Goal: Use online tool/utility

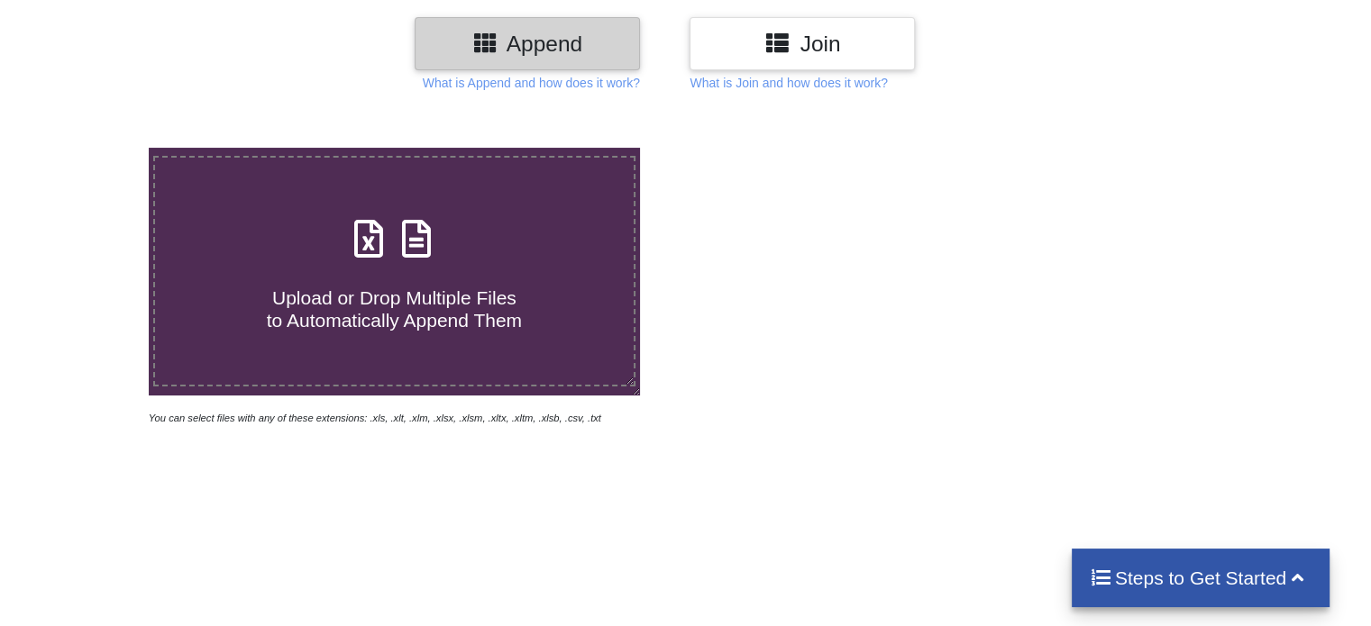
scroll to position [80, 0]
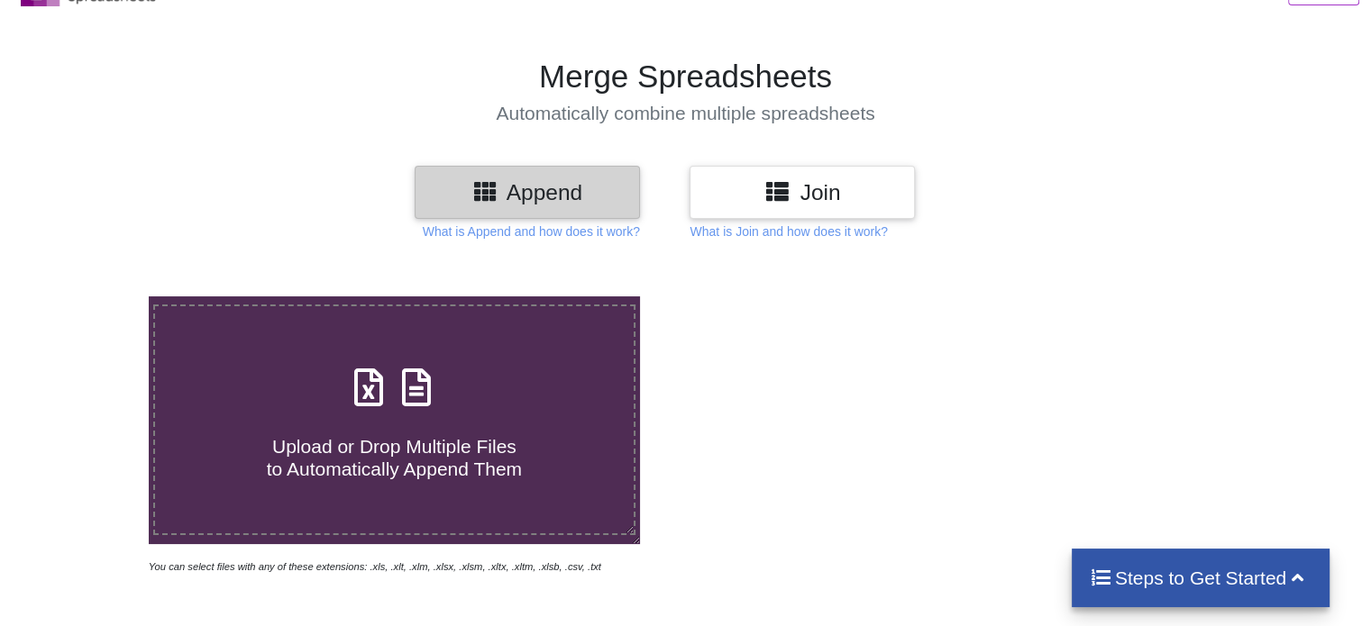
click at [422, 413] on div "Upload or Drop Multiple Files to Automatically Append Them" at bounding box center [394, 421] width 478 height 122
click at [94, 297] on input "Upload or Drop Multiple Files to Automatically Append Them" at bounding box center [94, 297] width 0 height 0
type input "C:\fakepath\Task-report-22-09-2025T20_58.csv"
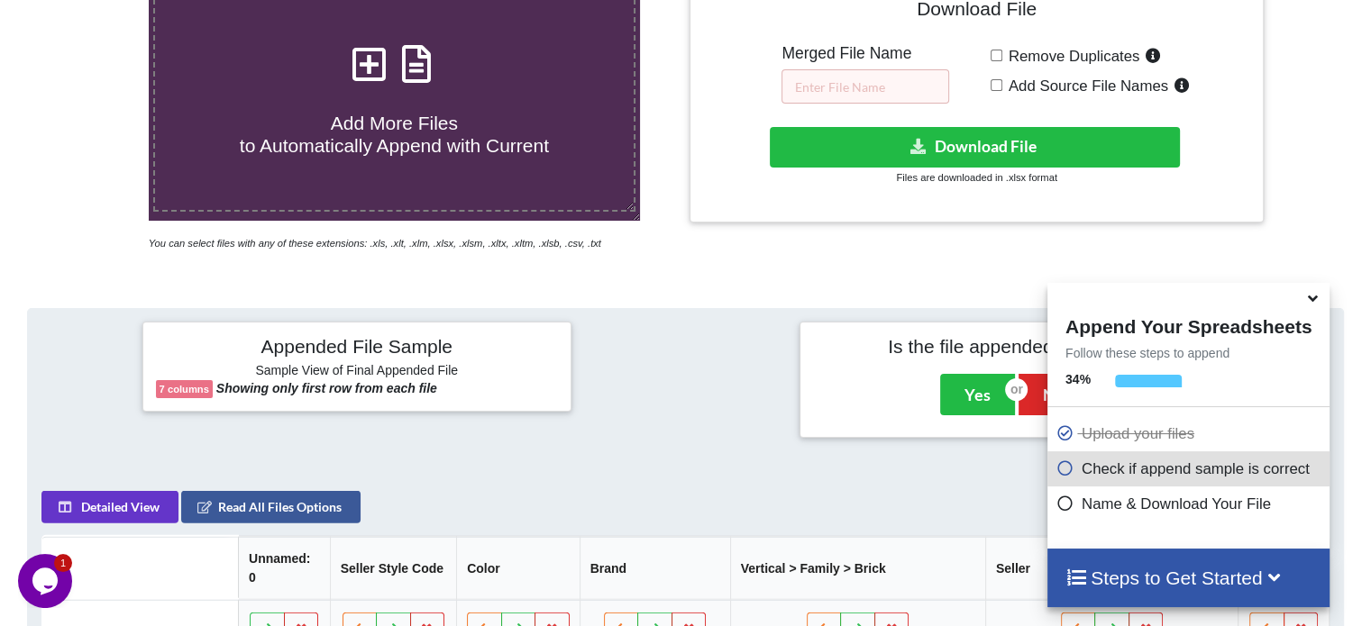
scroll to position [351, 0]
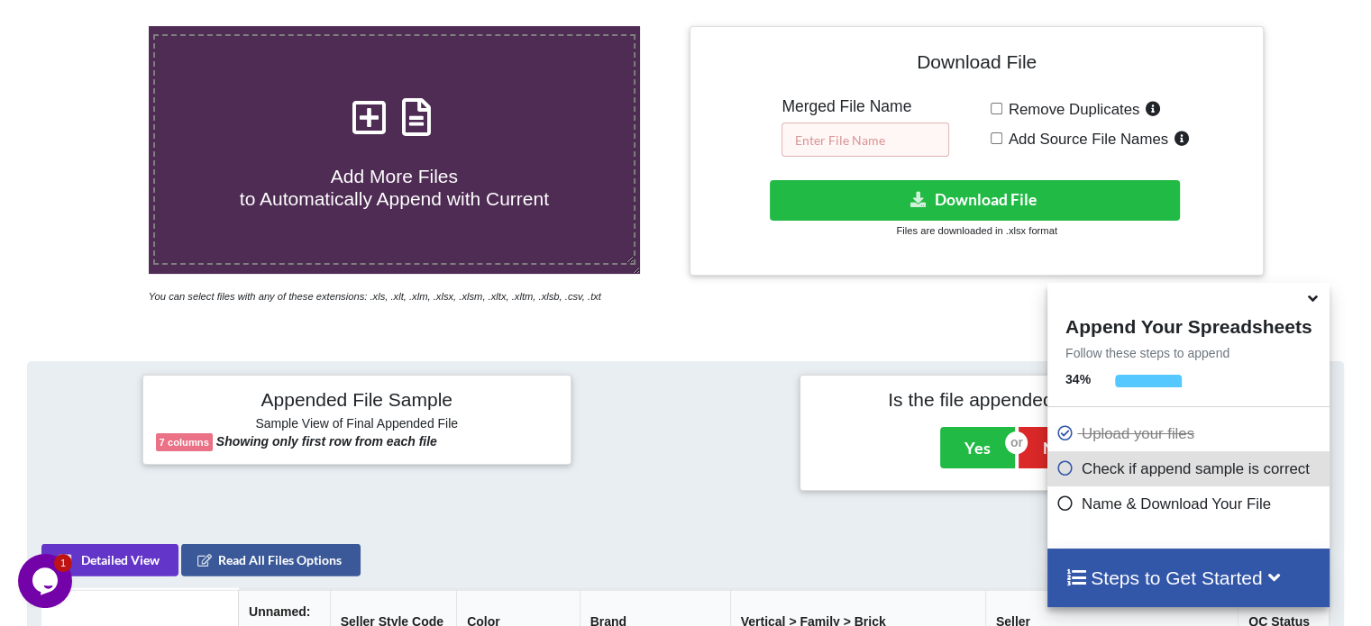
click at [822, 137] on input "text" at bounding box center [865, 140] width 168 height 34
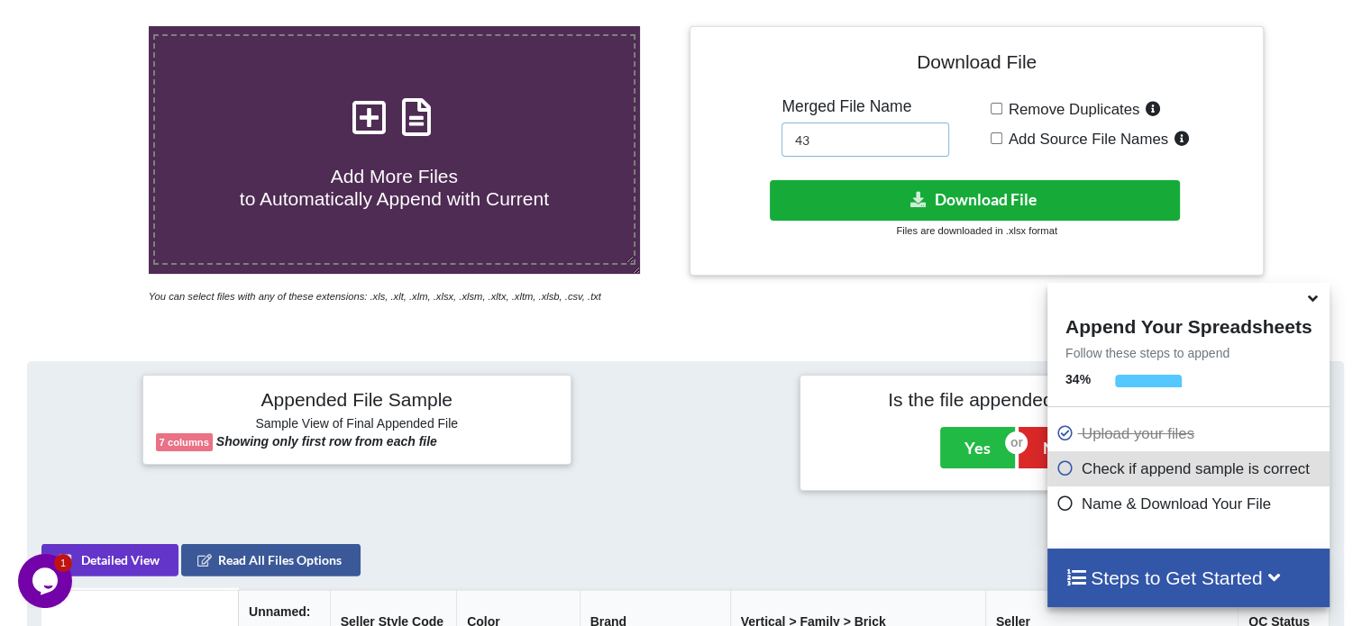
type input "43"
click at [856, 205] on button "Download File" at bounding box center [975, 200] width 410 height 41
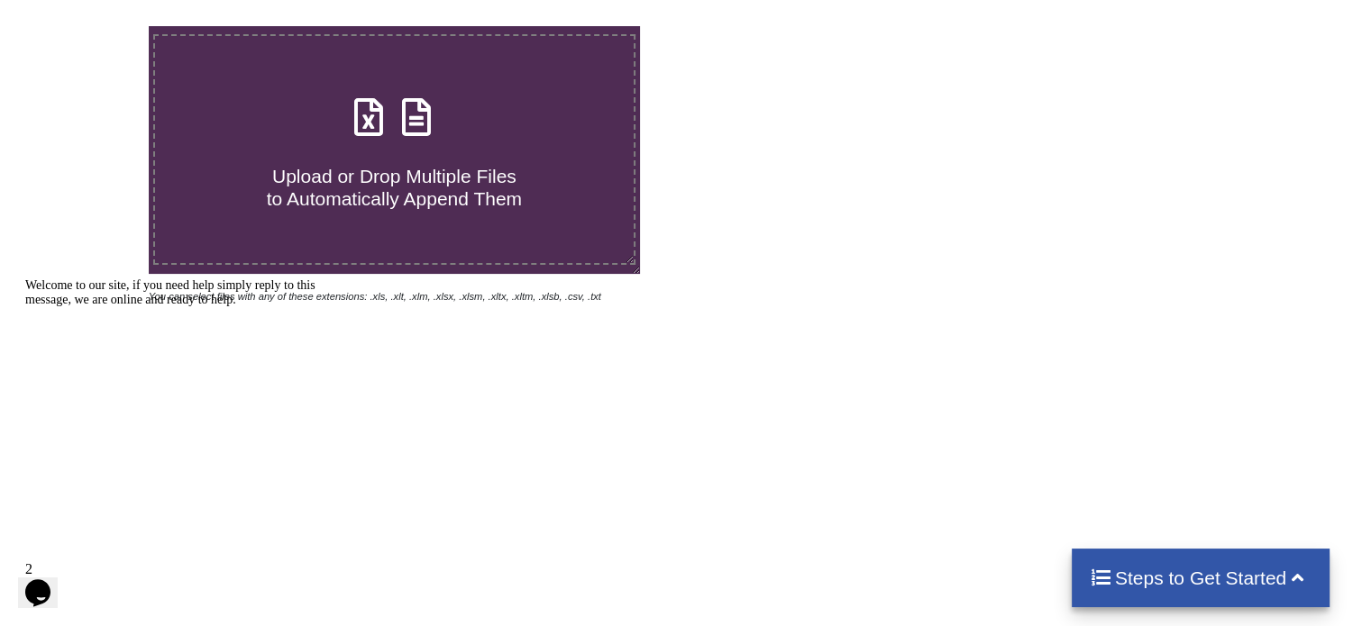
click at [427, 114] on icon at bounding box center [416, 108] width 45 height 38
click at [94, 26] on input "Upload or Drop Multiple Files to Automatically Append Them" at bounding box center [94, 26] width 0 height 0
type input "C:\fakepath\Task-report-22-09-2025T21_14.csv"
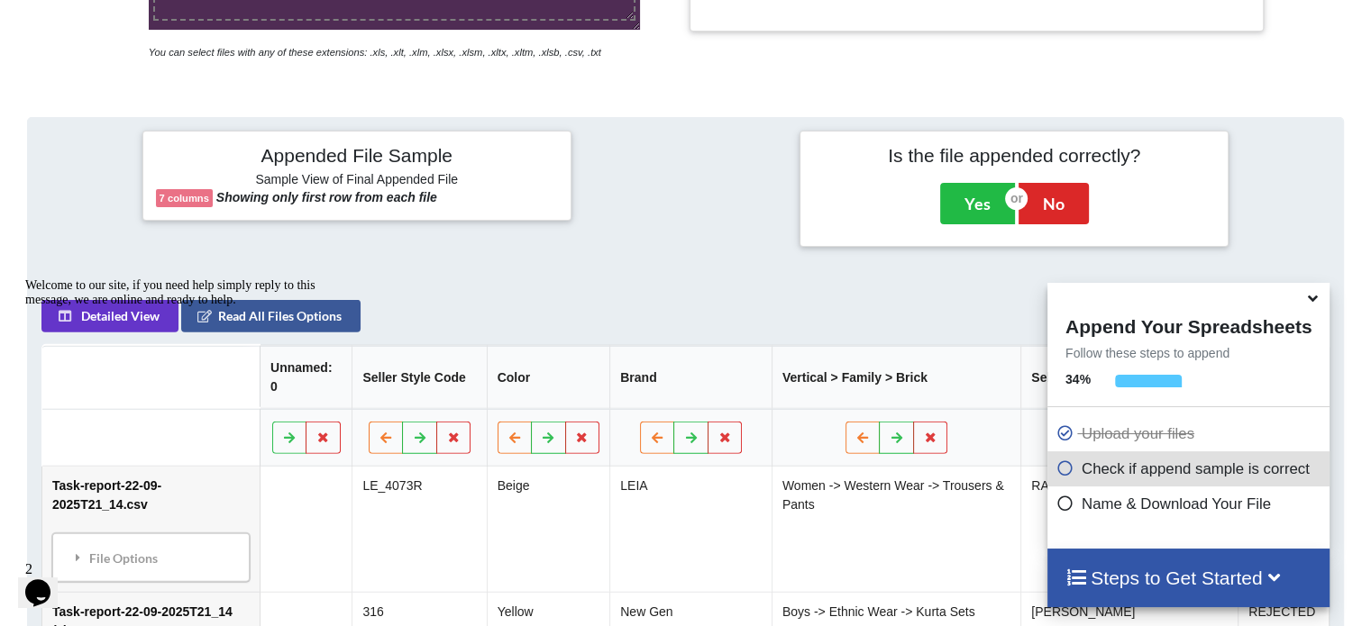
scroll to position [351, 0]
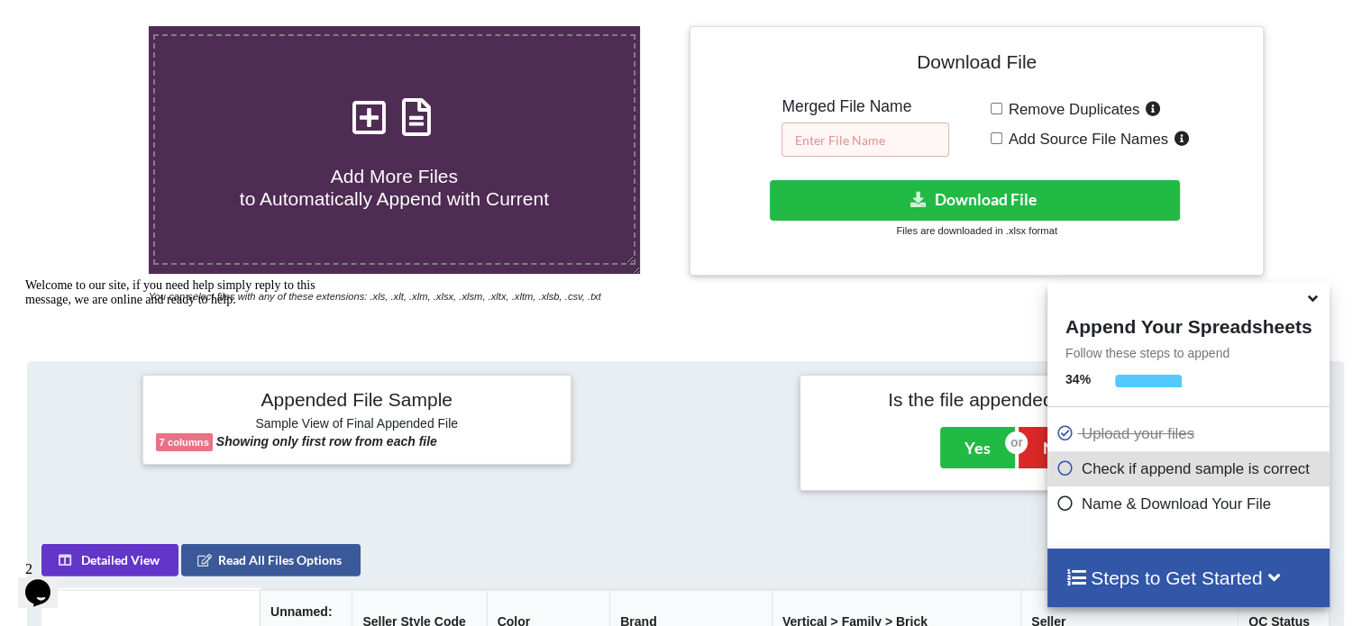
click at [845, 142] on input "text" at bounding box center [865, 140] width 168 height 34
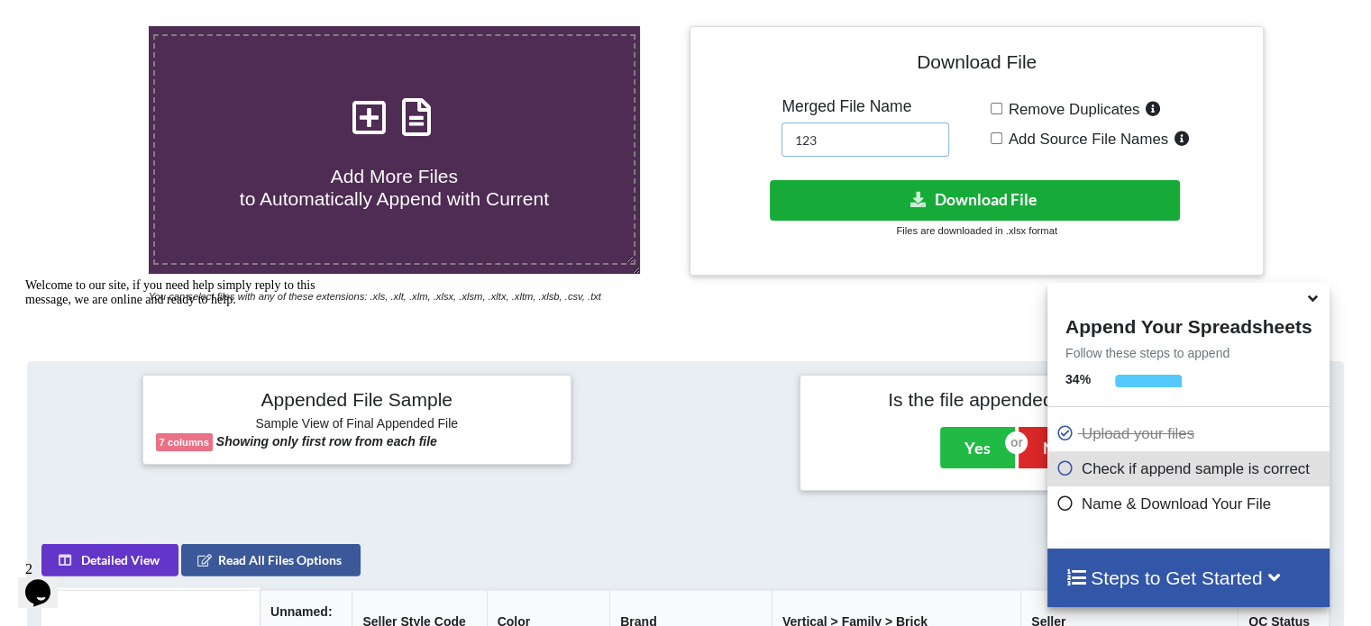
type input "123"
click at [833, 199] on button "Download File" at bounding box center [975, 200] width 410 height 41
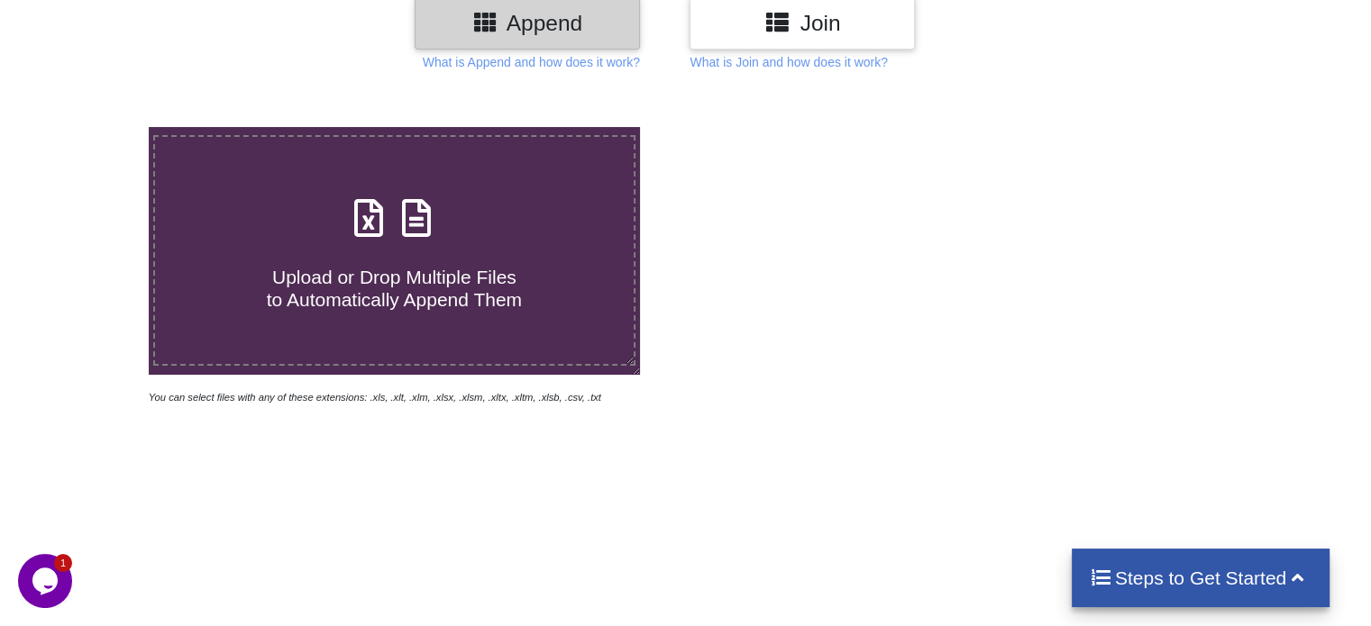
scroll to position [80, 0]
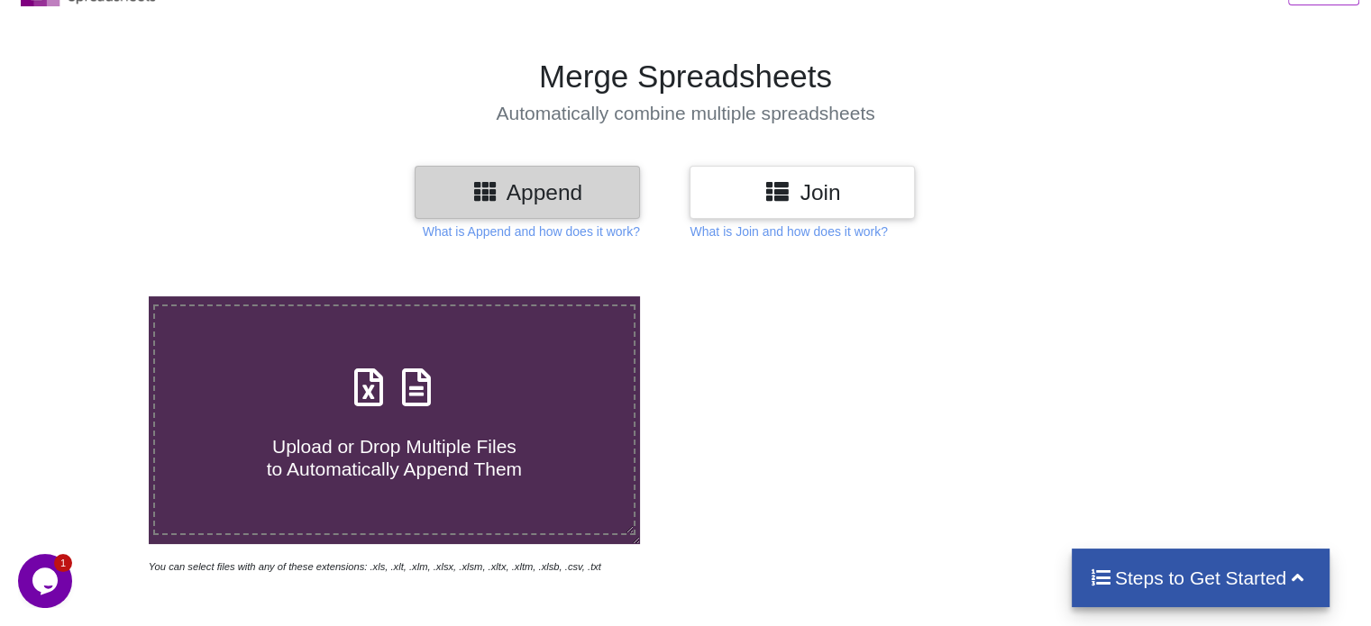
click at [413, 388] on icon at bounding box center [416, 379] width 45 height 38
click at [94, 297] on input "Upload or Drop Multiple Files to Automatically Append Them" at bounding box center [94, 297] width 0 height 0
type input "C:\fakepath\Task-report-22-09-2025T21_17.csv"
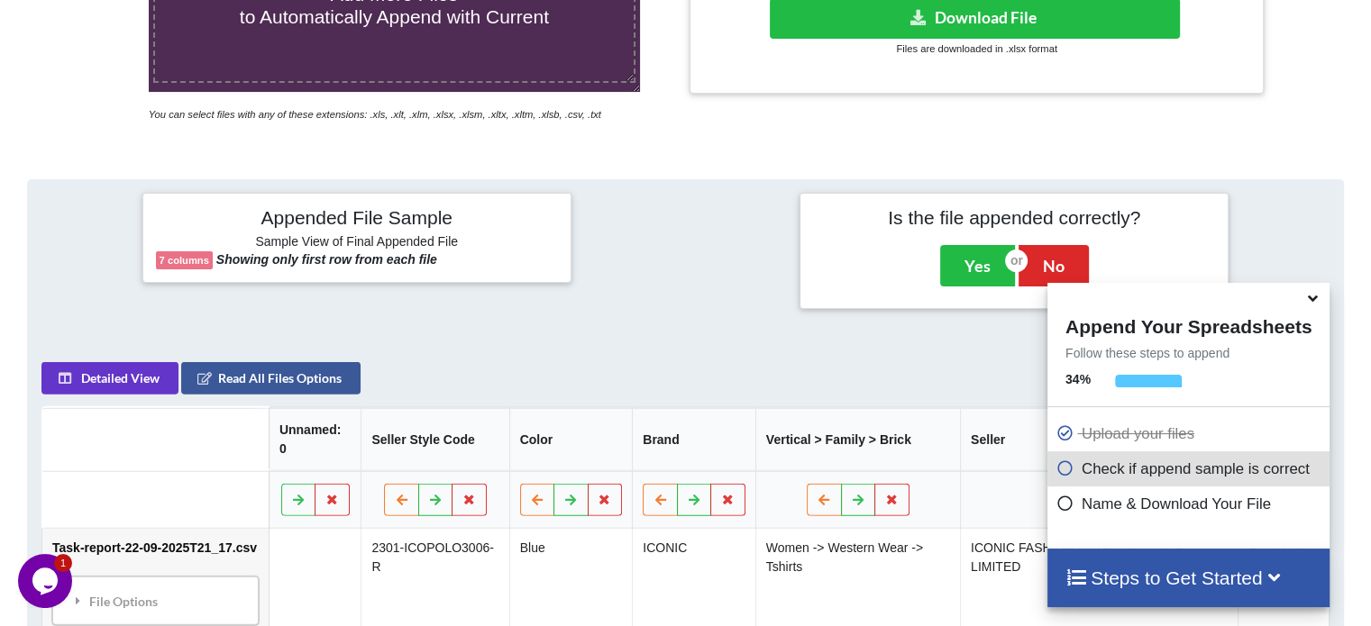
scroll to position [351, 0]
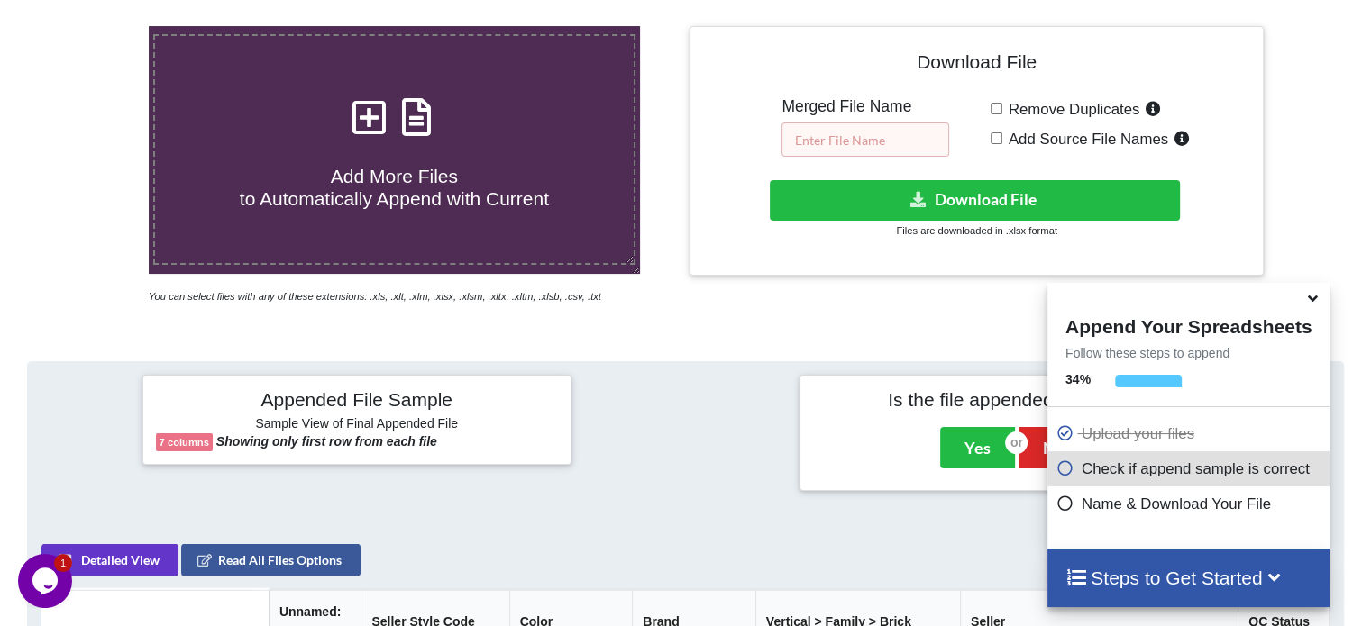
click at [865, 151] on input "text" at bounding box center [865, 140] width 168 height 34
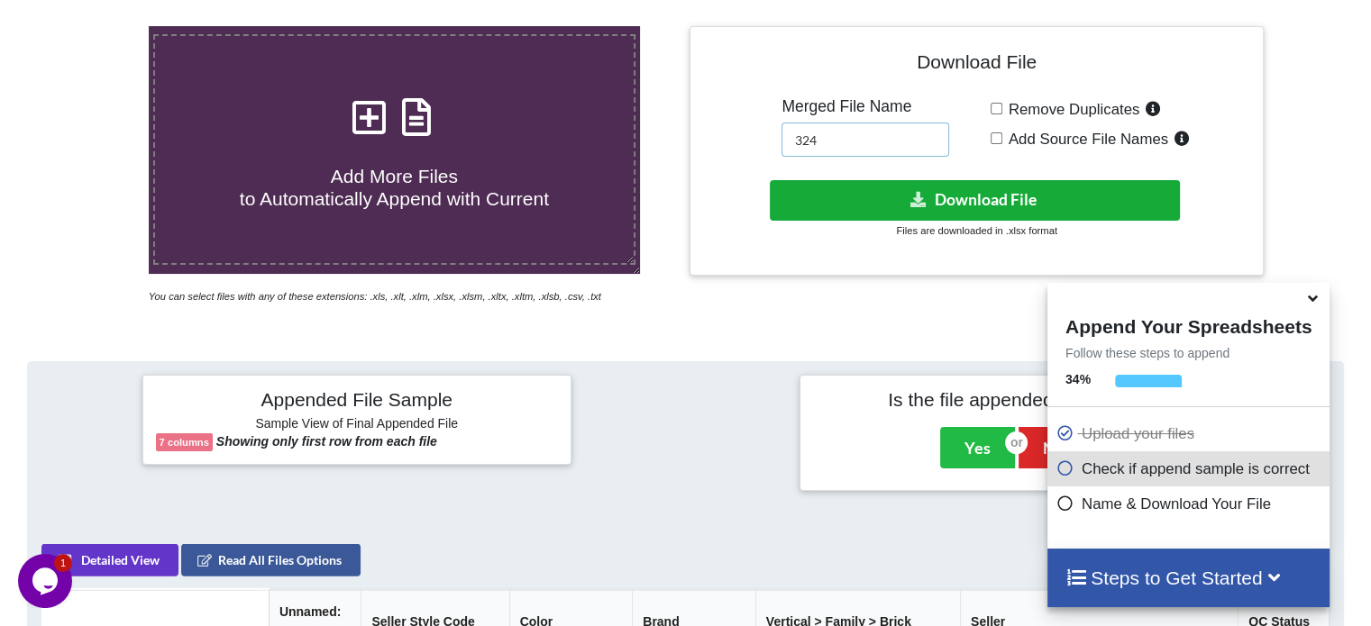
type input "324"
click at [864, 196] on button "Download File" at bounding box center [975, 200] width 410 height 41
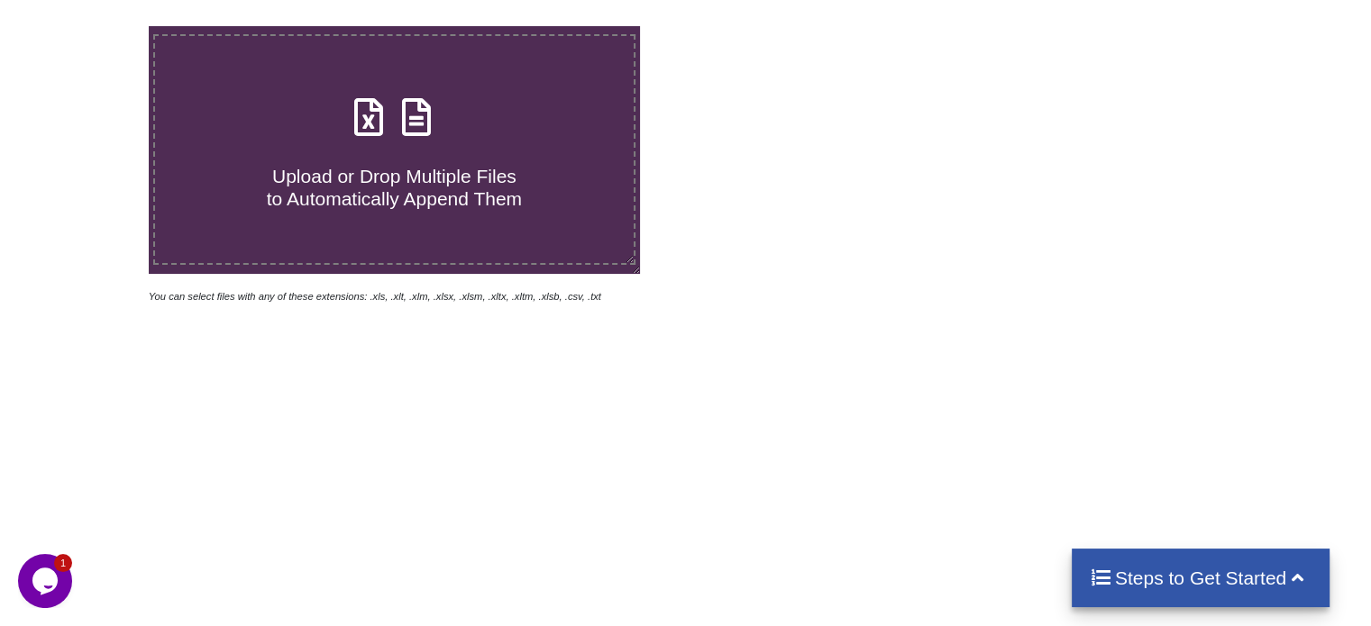
click at [419, 127] on icon at bounding box center [416, 108] width 45 height 38
click at [94, 26] on input "Upload or Drop Multiple Files to Automatically Append Them" at bounding box center [94, 26] width 0 height 0
type input "C:\fakepath\Task-report-22-09-2025T21_20.csv"
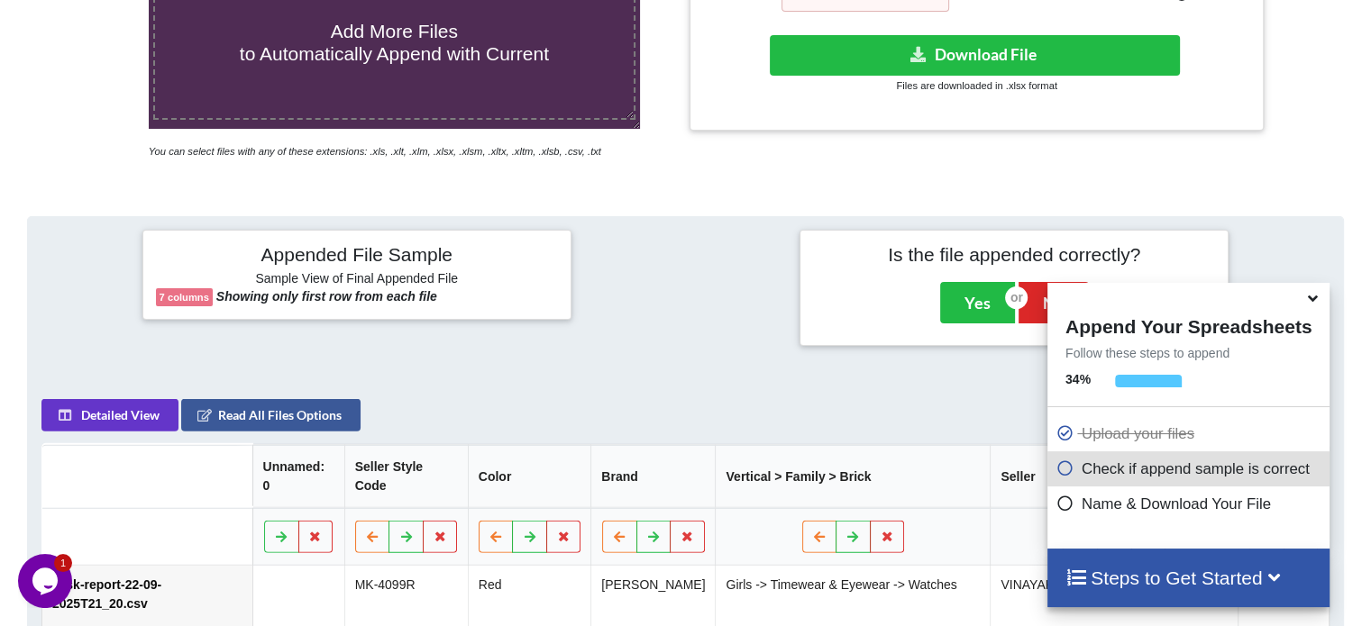
scroll to position [351, 0]
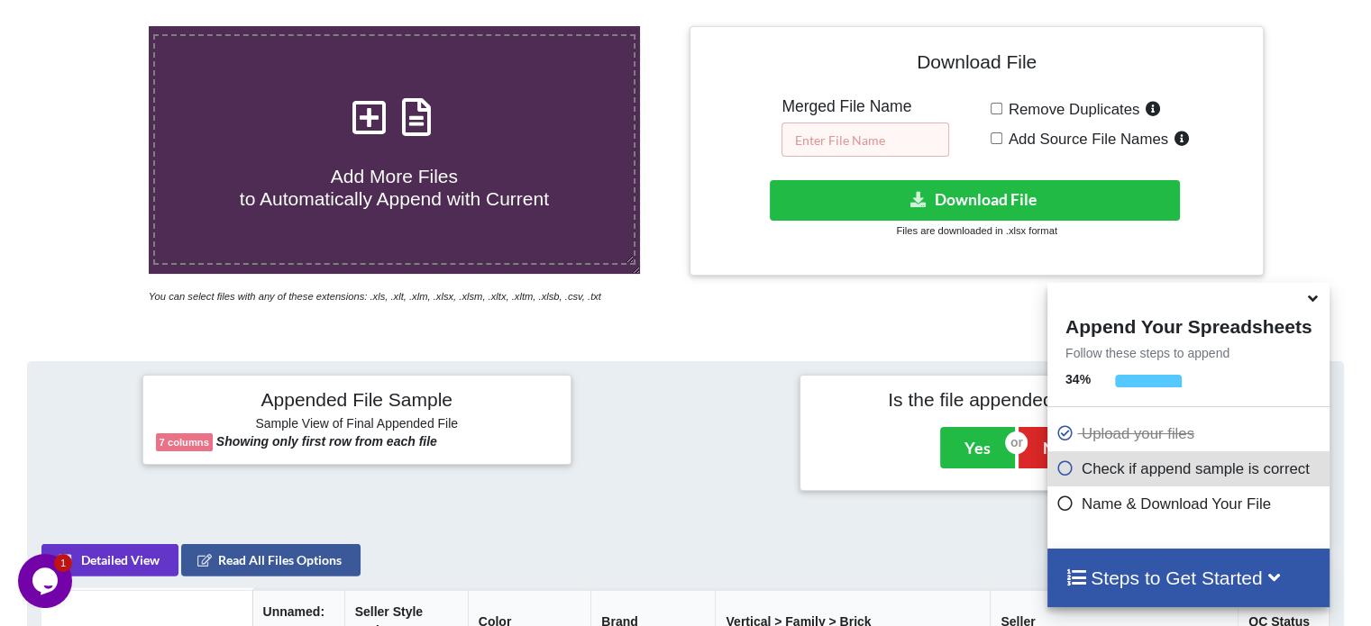
click at [851, 133] on input "text" at bounding box center [865, 140] width 168 height 34
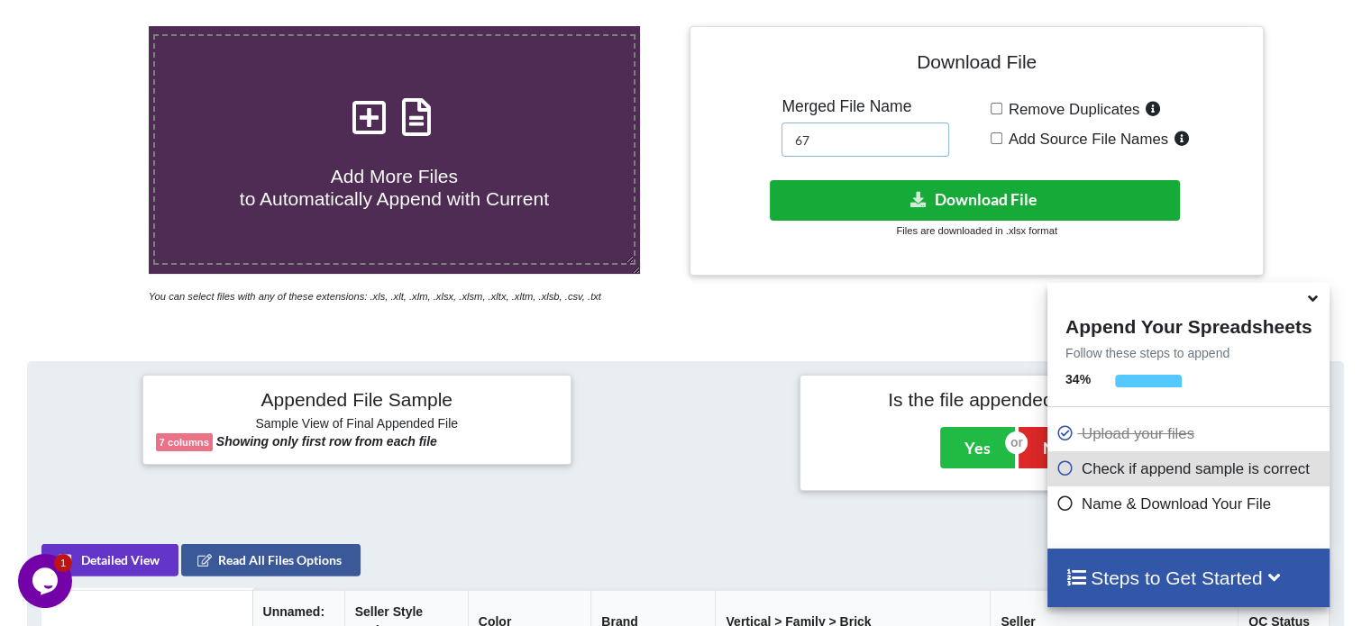
type input "67"
click at [822, 205] on button "Download File" at bounding box center [975, 200] width 410 height 41
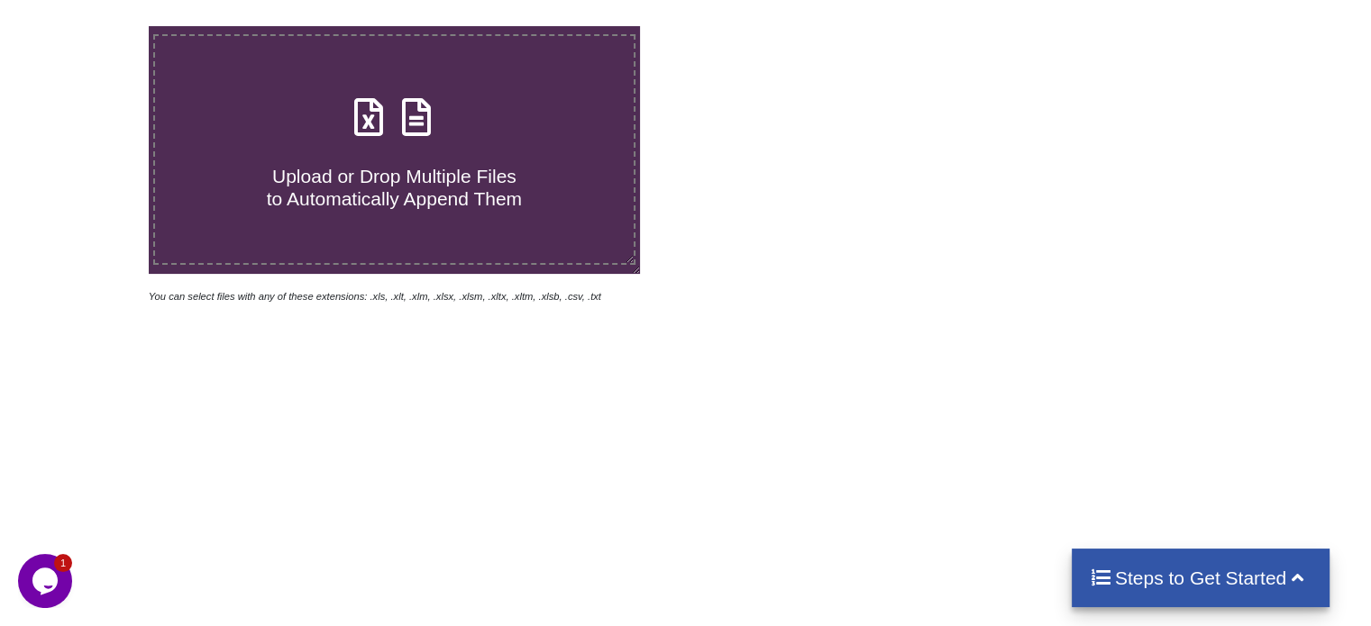
click at [410, 107] on icon at bounding box center [416, 108] width 45 height 38
click at [94, 26] on input "Upload or Drop Multiple Files to Automatically Append Them" at bounding box center [94, 26] width 0 height 0
type input "C:\fakepath\Task-report-22-09-2025T21_22.csv"
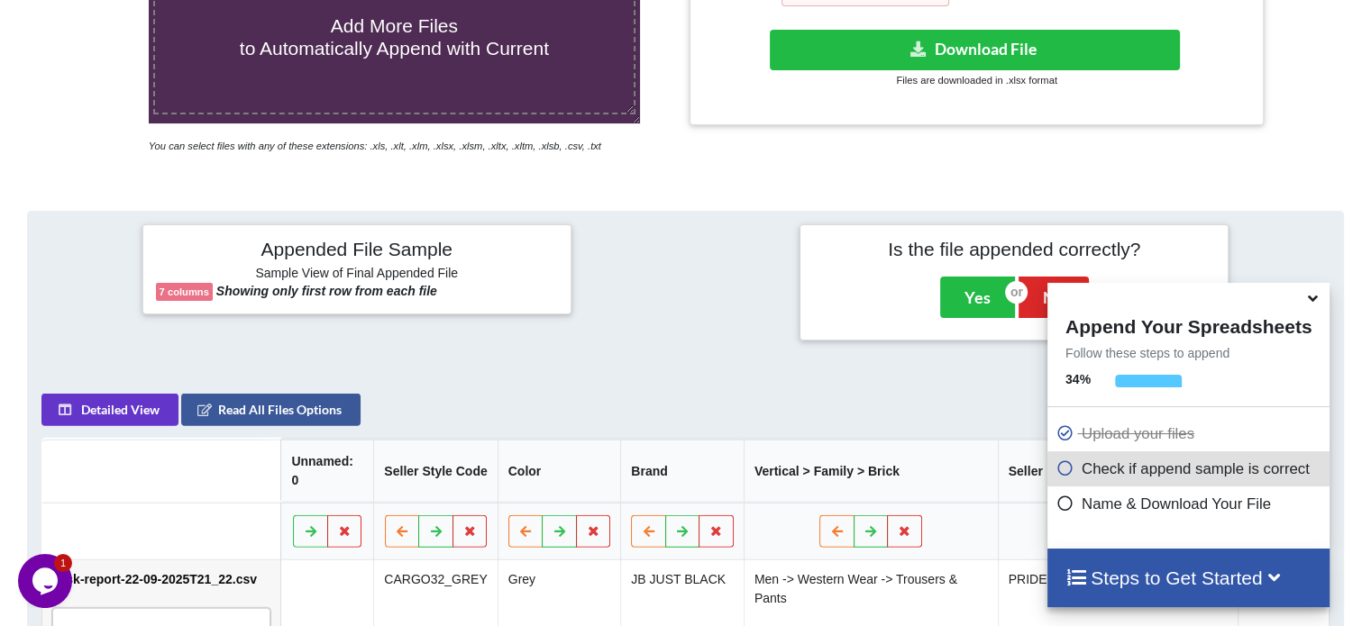
scroll to position [351, 0]
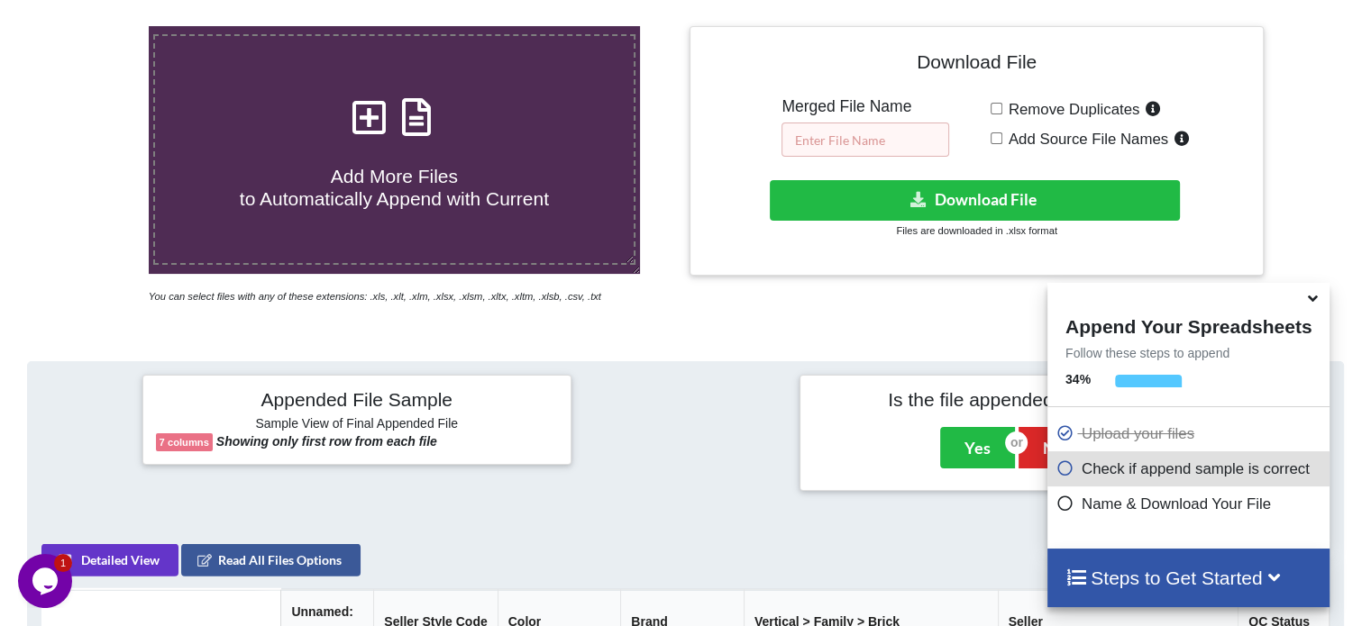
click at [873, 135] on input "text" at bounding box center [865, 140] width 168 height 34
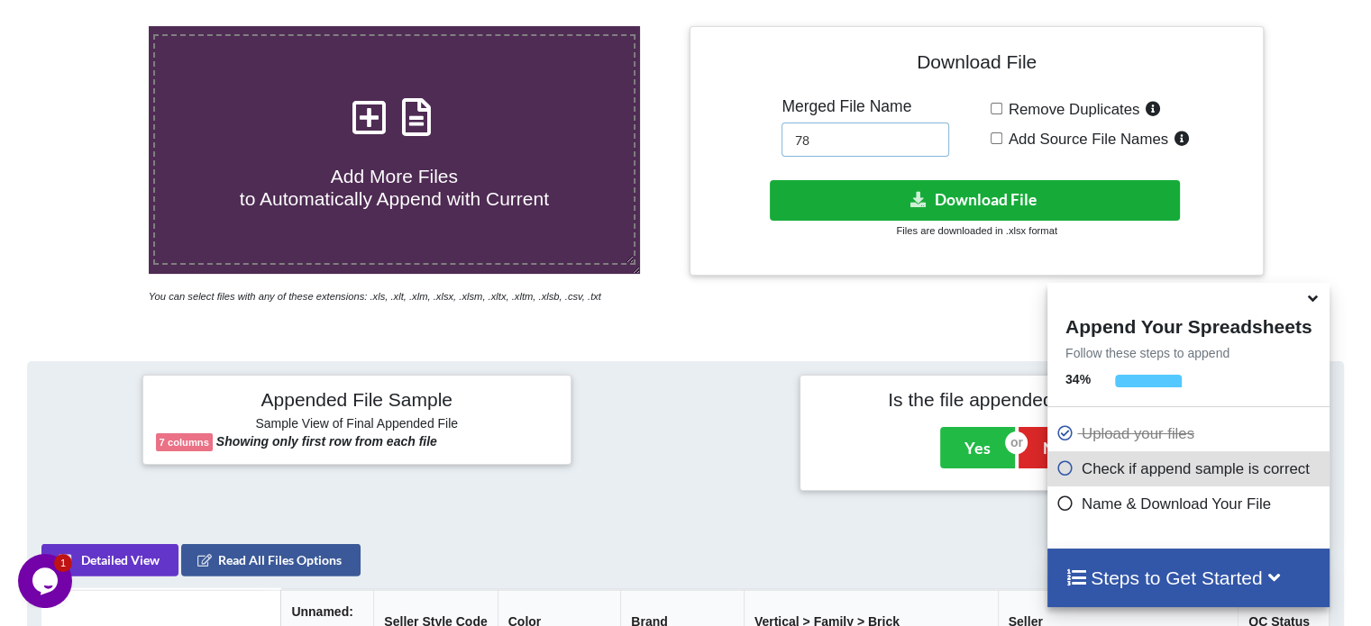
type input "78"
click at [894, 188] on button "Download File" at bounding box center [975, 200] width 410 height 41
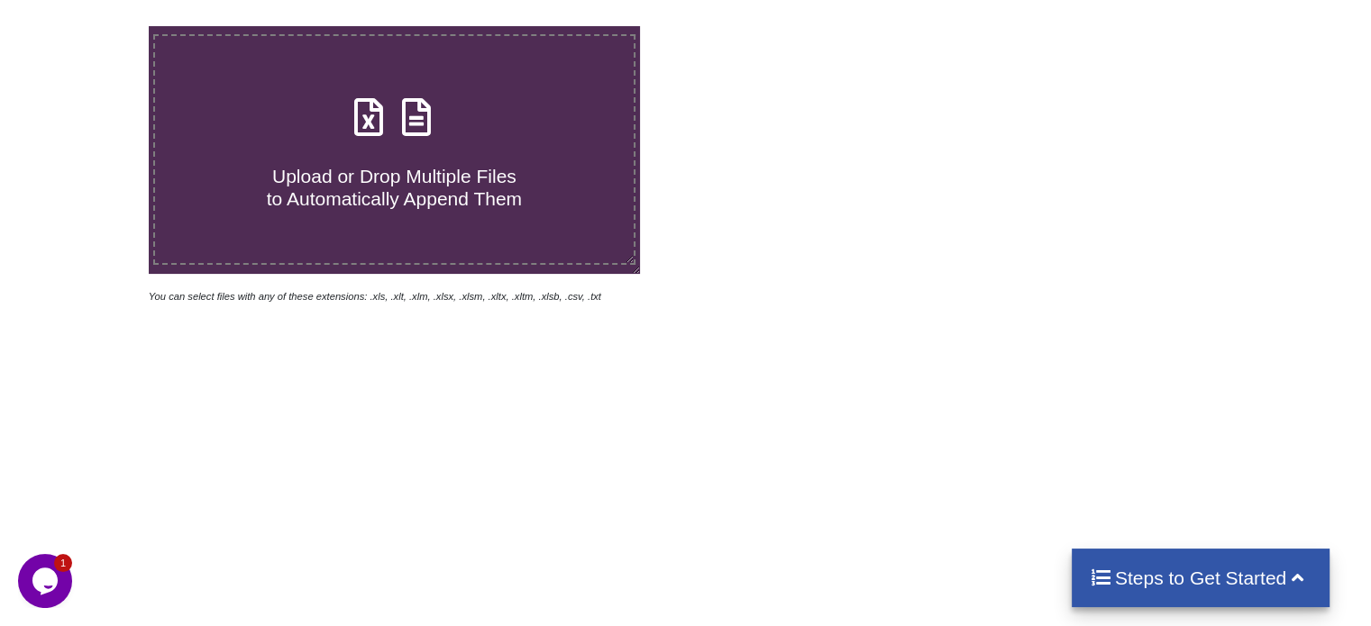
click at [415, 111] on icon at bounding box center [416, 108] width 45 height 38
click at [94, 26] on input "Upload or Drop Multiple Files to Automatically Append Them" at bounding box center [94, 26] width 0 height 0
type input "C:\fakepath\Task-report-22-09-2025T21_25.csv"
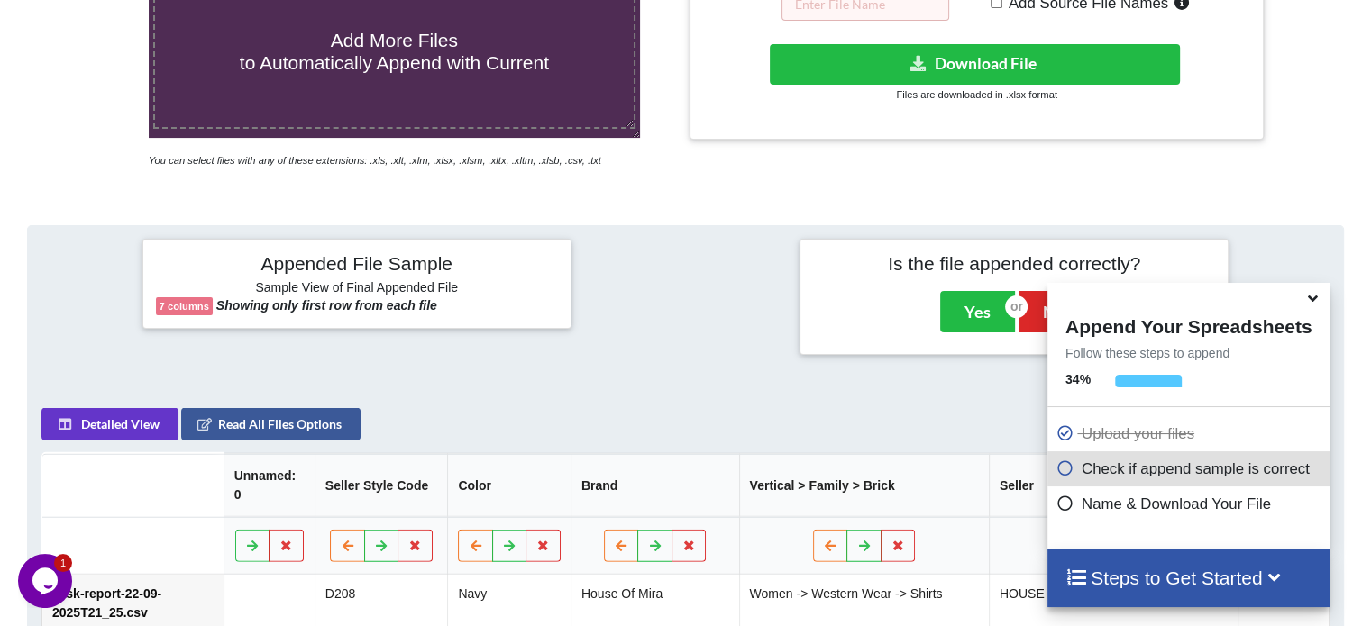
scroll to position [351, 0]
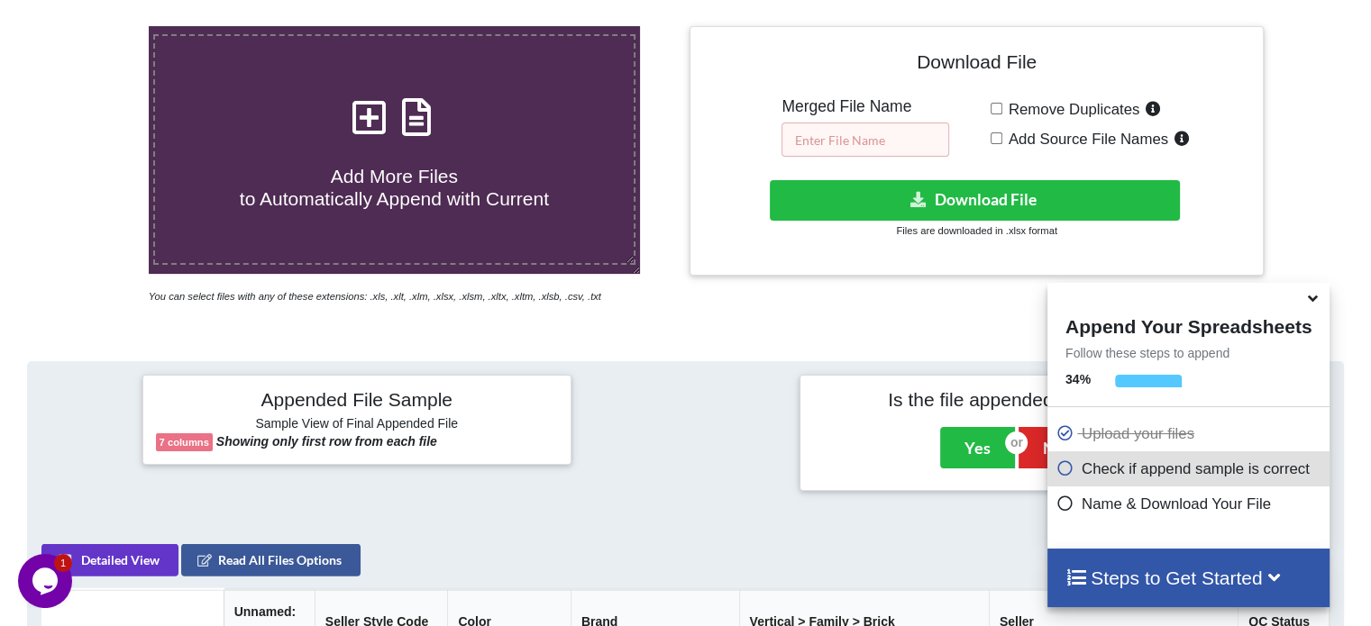
click at [884, 149] on input "text" at bounding box center [865, 140] width 168 height 34
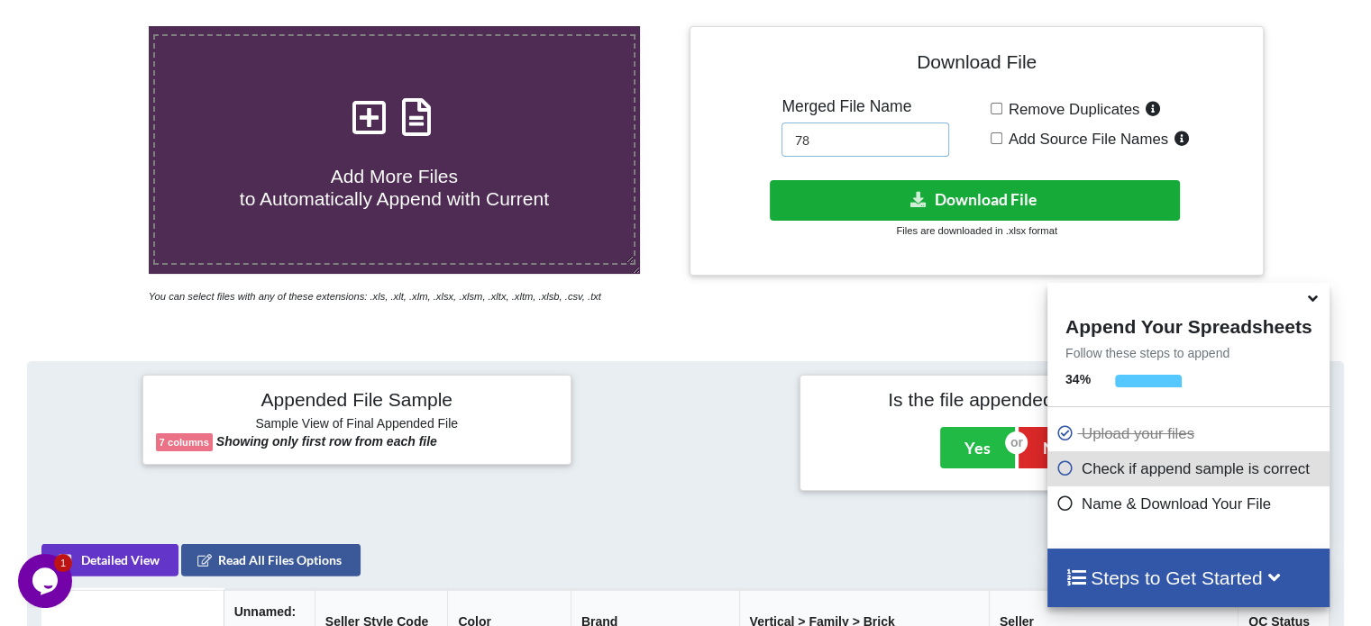
type input "78"
click at [891, 205] on button "Download File" at bounding box center [975, 200] width 410 height 41
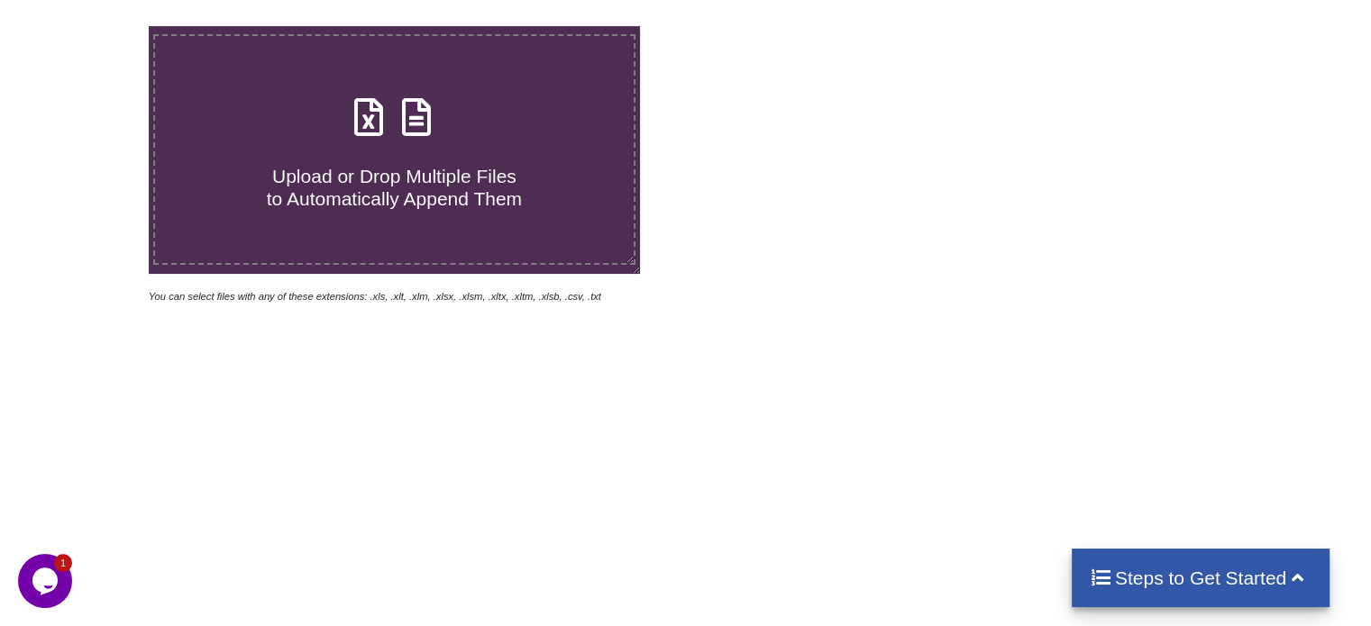
click at [416, 114] on icon at bounding box center [416, 108] width 45 height 38
click at [94, 26] on input "Upload or Drop Multiple Files to Automatically Append Them" at bounding box center [94, 26] width 0 height 0
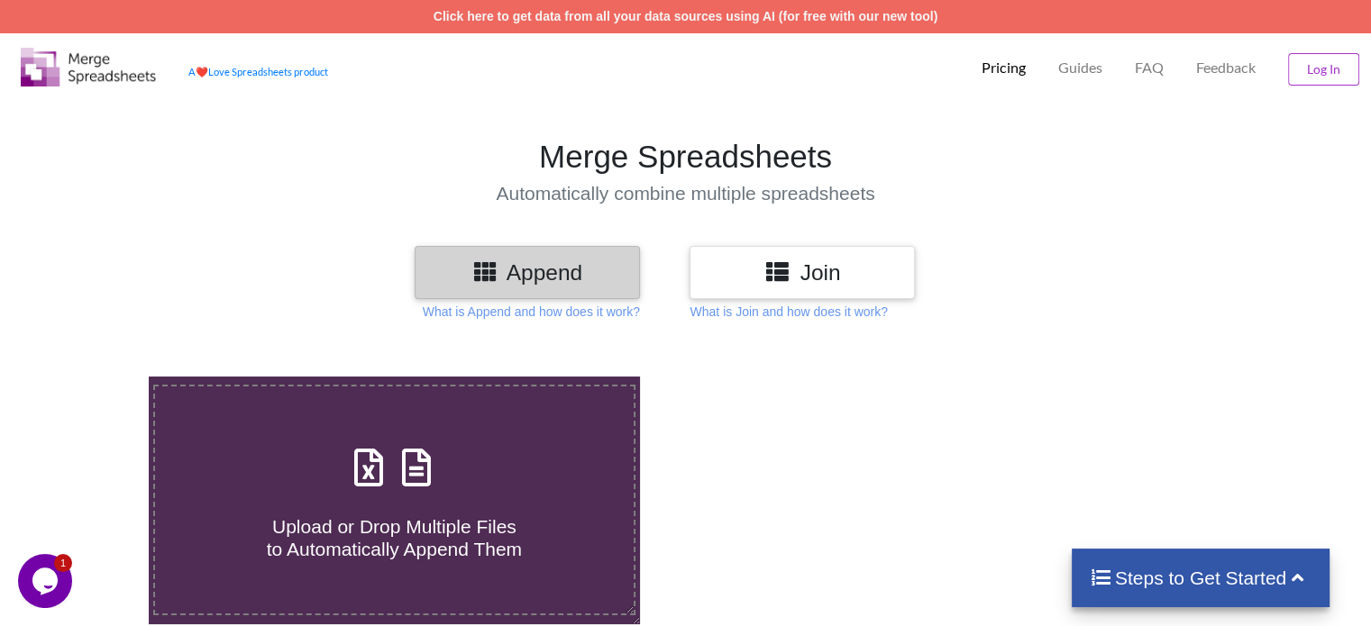
type input "C:\fakepath\Task-report-22-09-2025T21_41.csv"
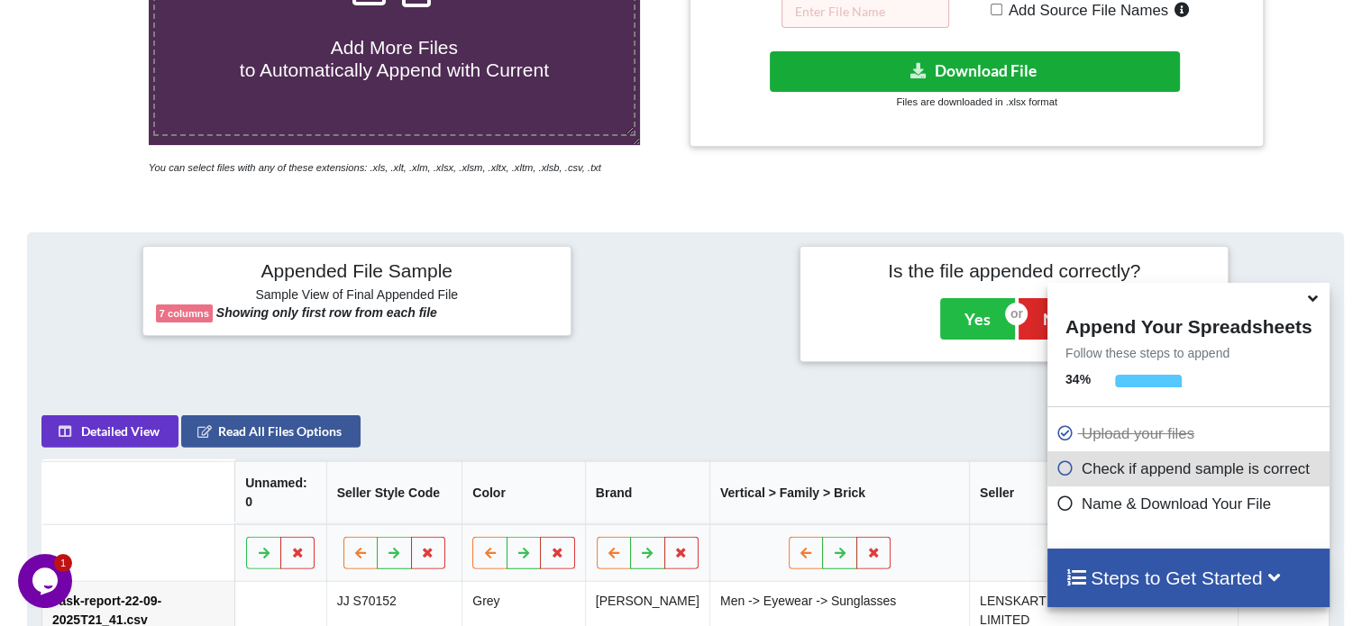
scroll to position [351, 0]
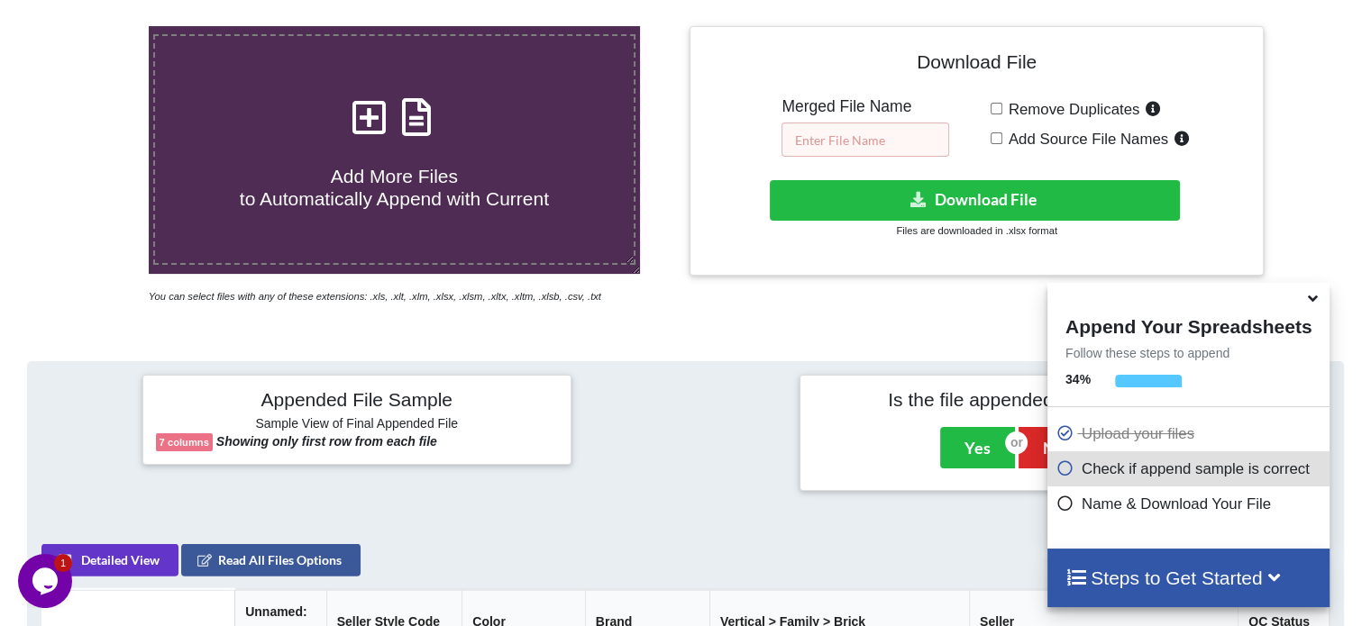
click at [853, 135] on input "text" at bounding box center [865, 140] width 168 height 34
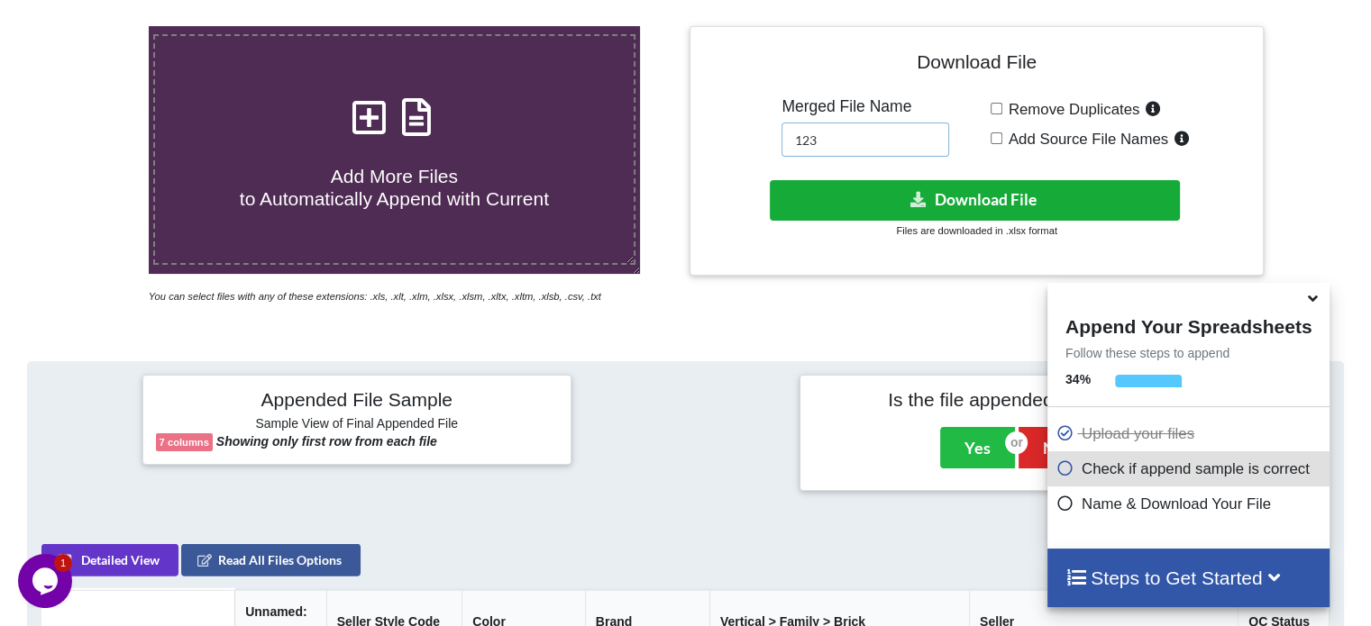
type input "123"
click at [855, 201] on button "Download File" at bounding box center [975, 200] width 410 height 41
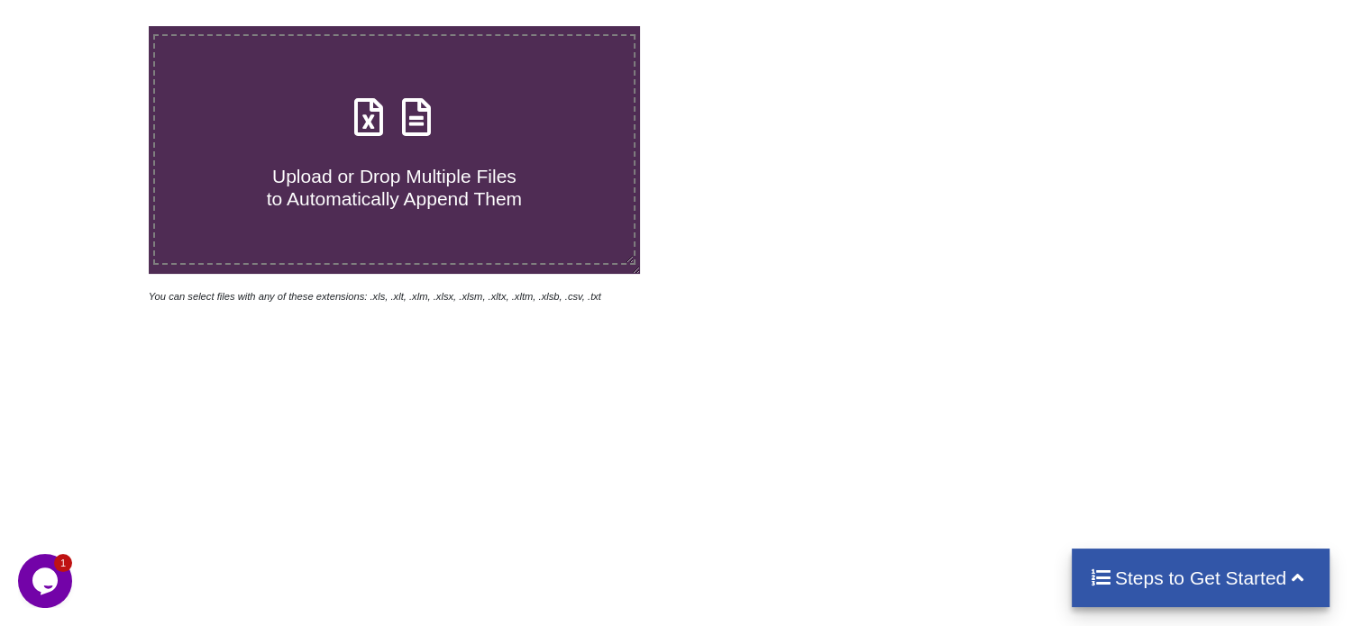
click at [407, 114] on icon at bounding box center [416, 108] width 45 height 38
click at [94, 26] on input "Upload or Drop Multiple Files to Automatically Append Them" at bounding box center [94, 26] width 0 height 0
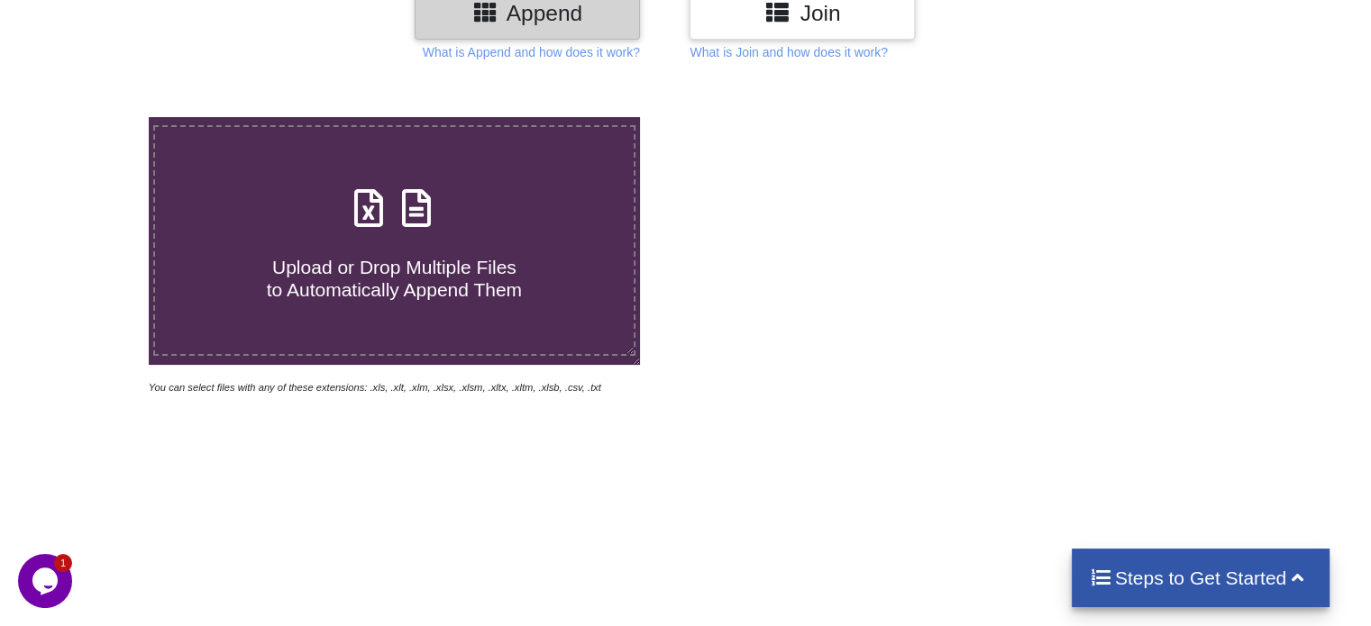
scroll to position [170, 0]
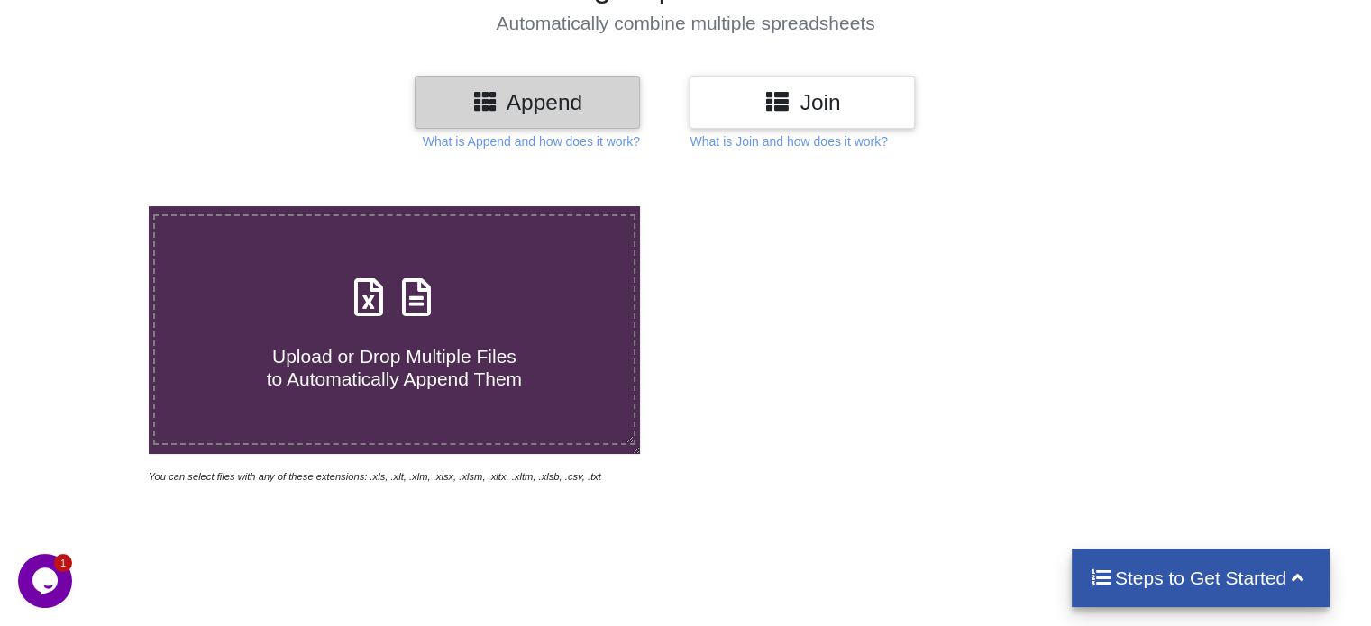
type input "C:\fakepath\Task-report-22-09-2025T21_57.csv"
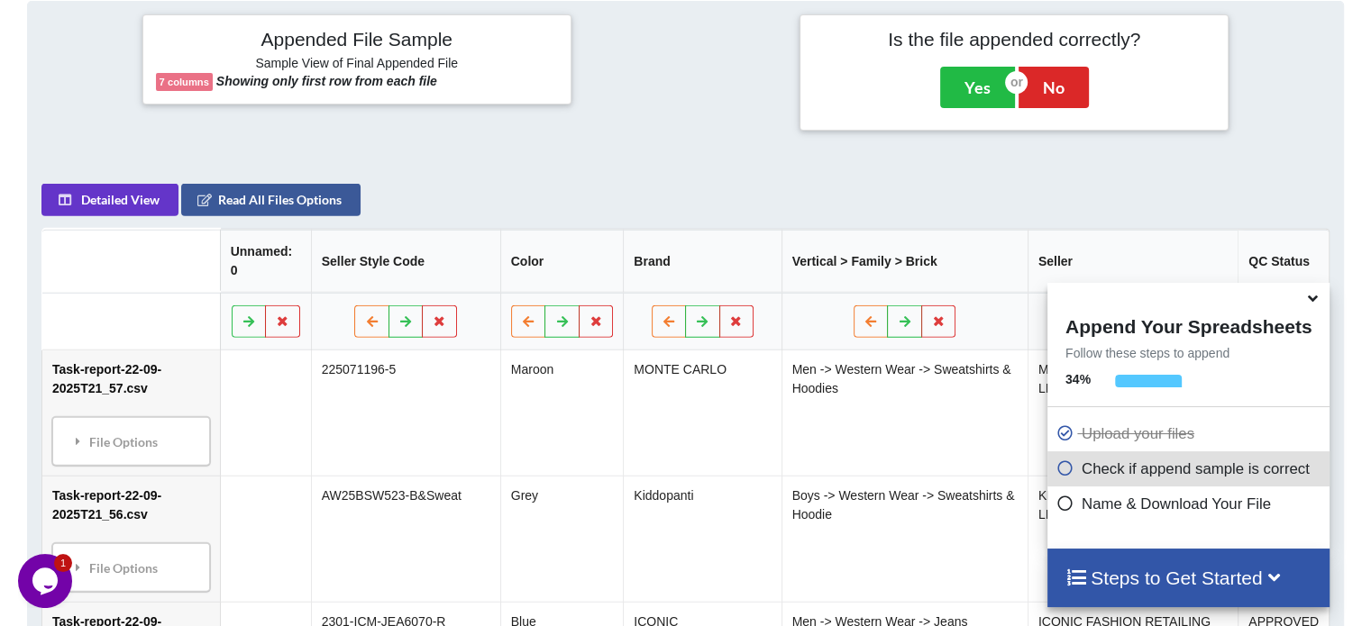
scroll to position [351, 0]
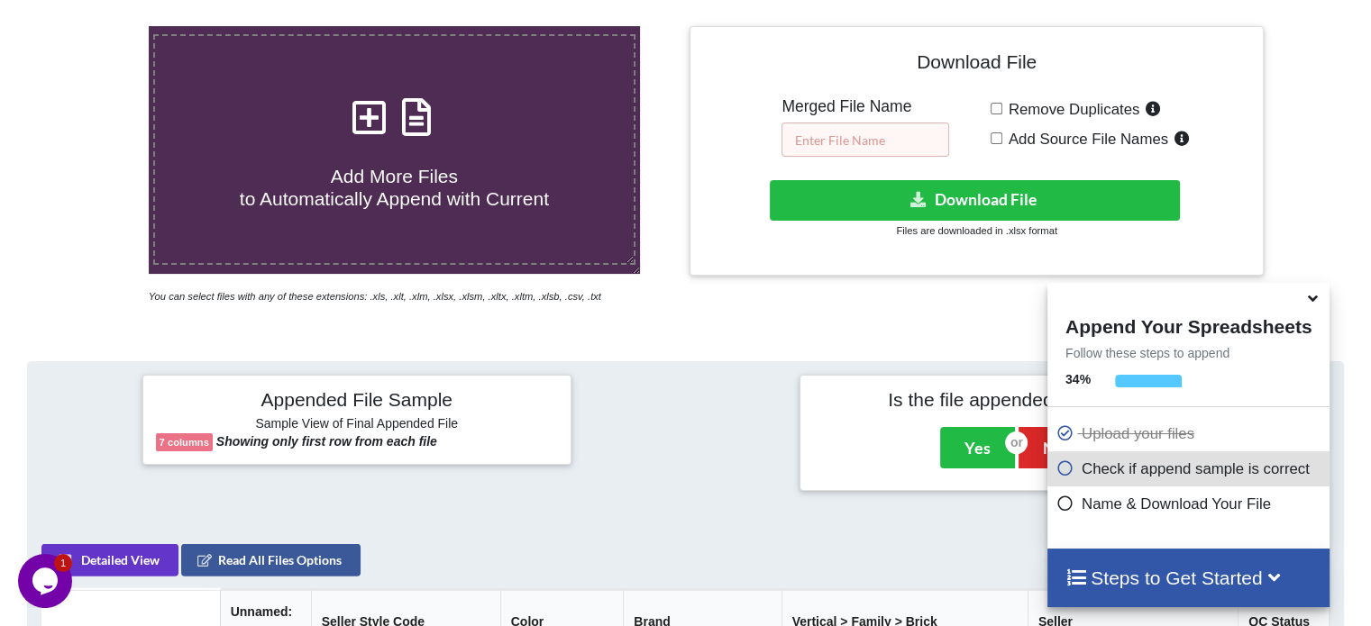
click at [850, 137] on input "text" at bounding box center [865, 140] width 168 height 34
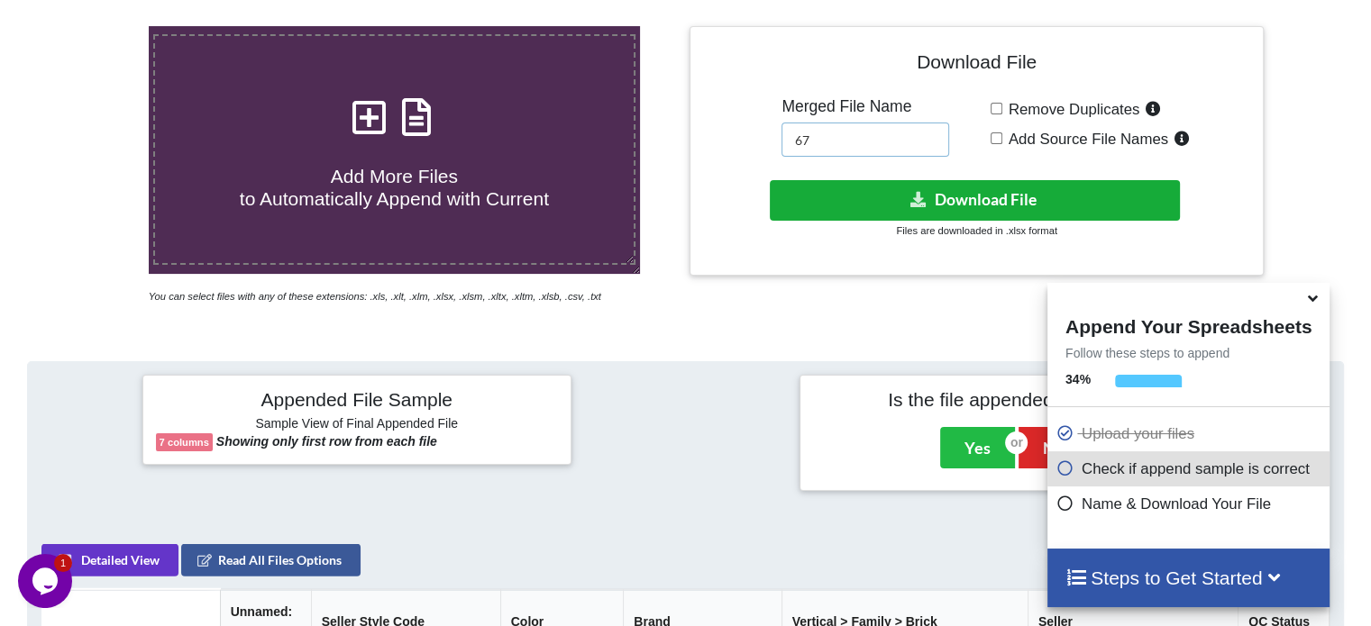
type input "67"
click at [911, 201] on icon at bounding box center [918, 199] width 19 height 14
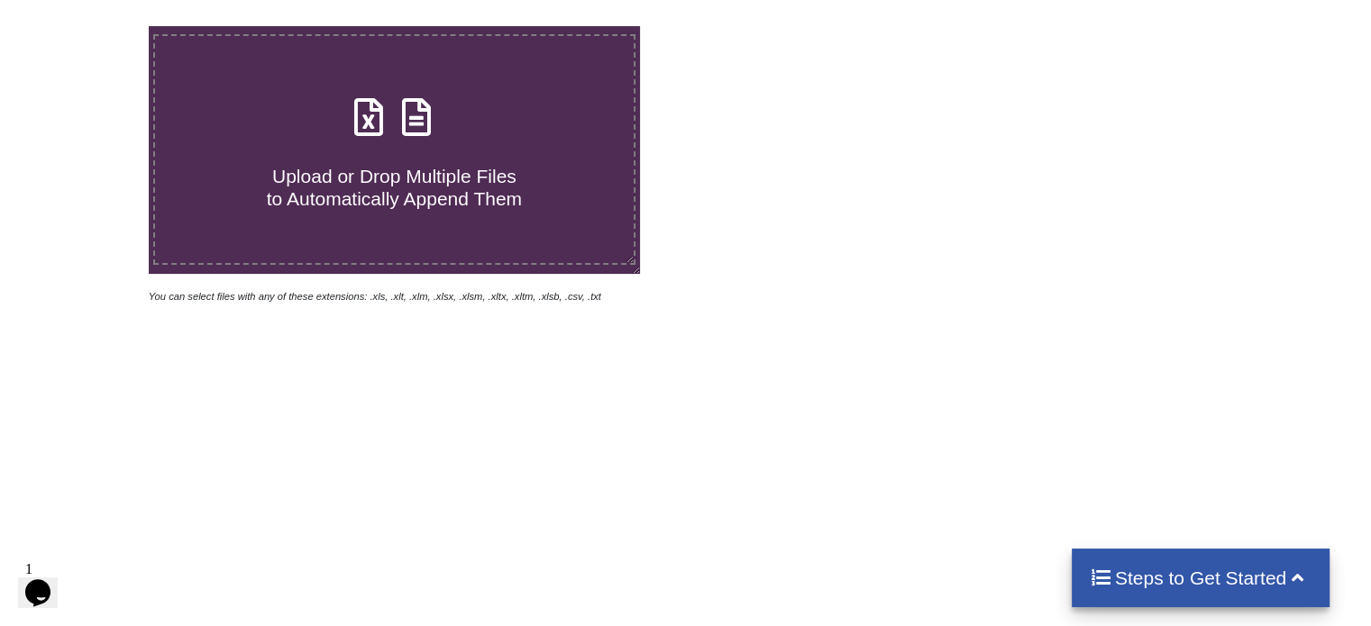
click at [415, 118] on icon at bounding box center [416, 108] width 45 height 38
click at [94, 26] on input "Upload or Drop Multiple Files to Automatically Append Them" at bounding box center [94, 26] width 0 height 0
type input "C:\fakepath\Task-report-22-09-2025T22_02.csv"
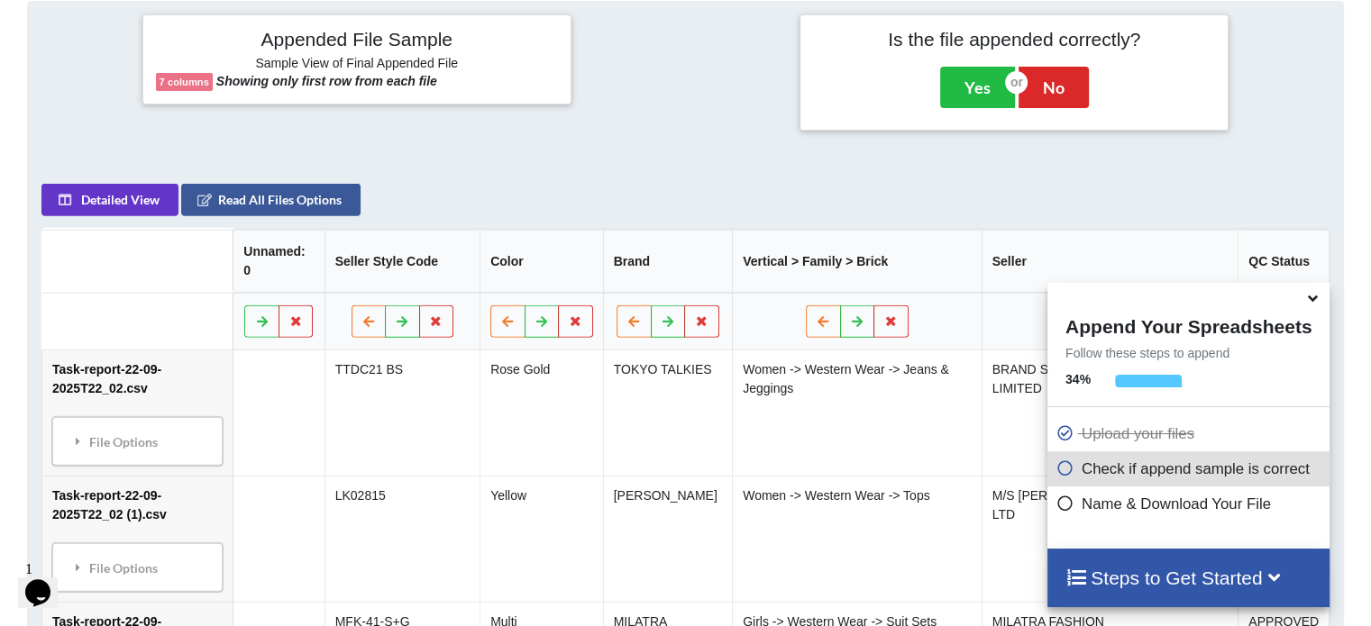
scroll to position [351, 0]
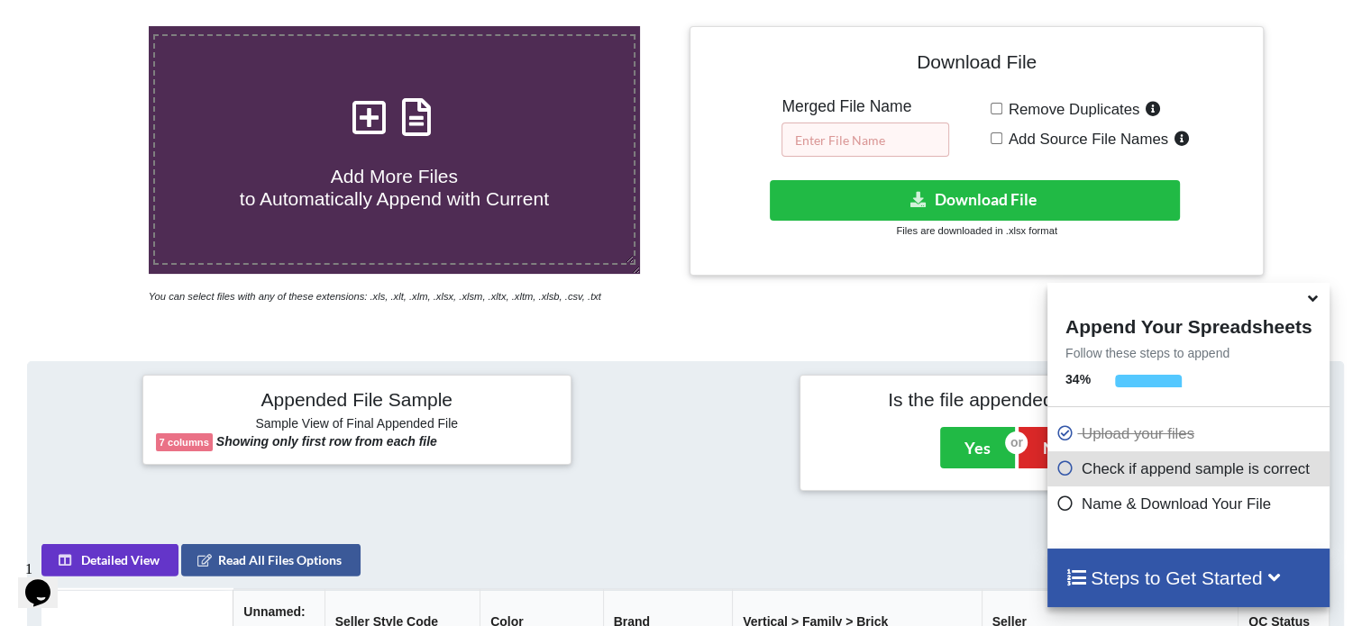
click at [880, 134] on input "text" at bounding box center [865, 140] width 168 height 34
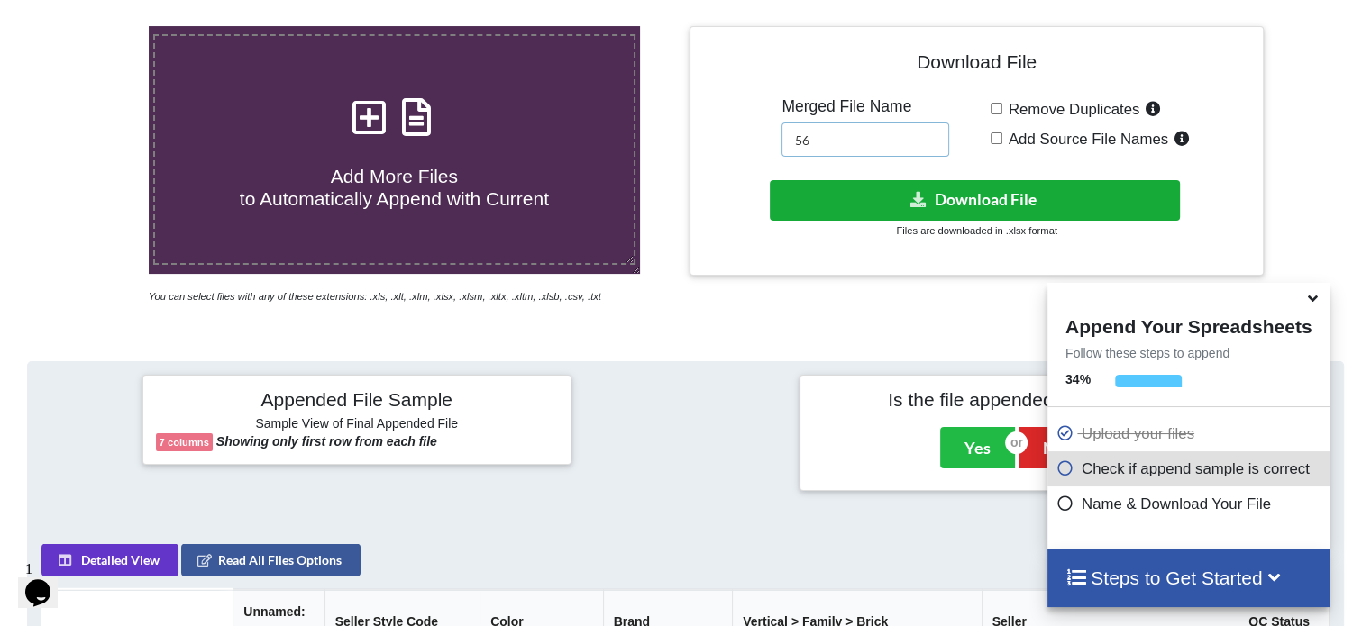
type input "56"
click at [848, 197] on button "Download File" at bounding box center [975, 200] width 410 height 41
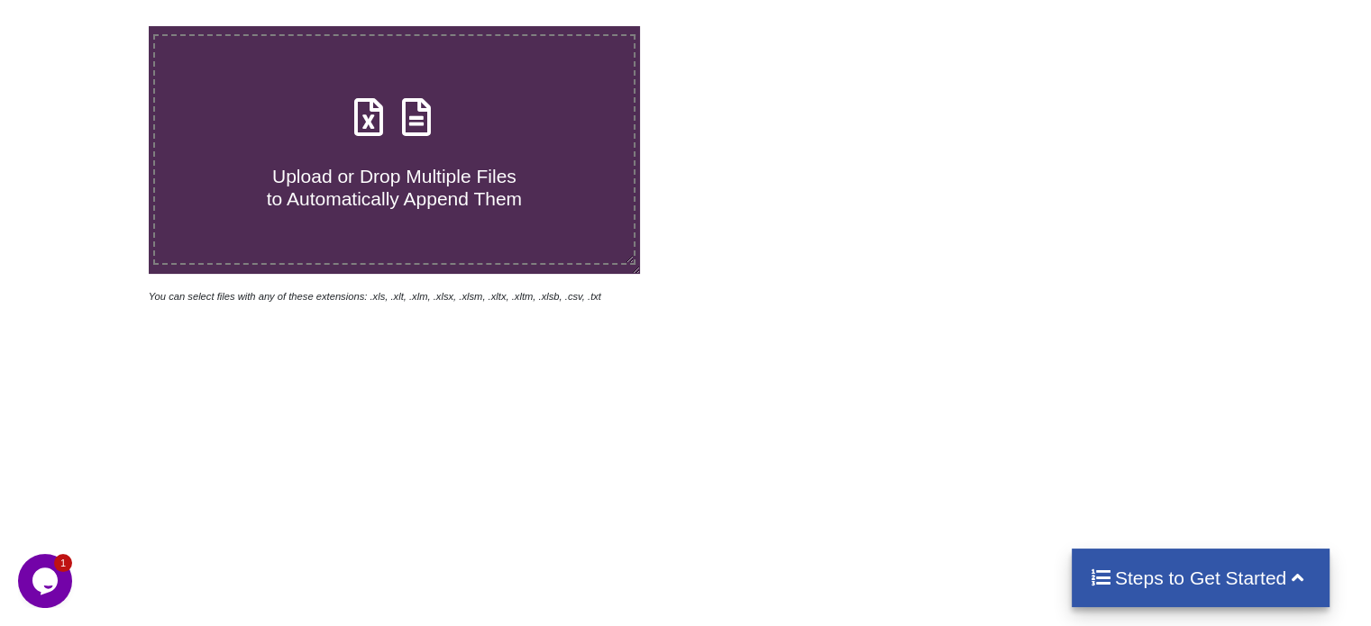
click at [422, 122] on icon at bounding box center [416, 108] width 45 height 38
click at [94, 26] on input "Upload or Drop Multiple Files to Automatically Append Them" at bounding box center [94, 26] width 0 height 0
type input "C:\fakepath\Task-report-22-09-2025T22_10.csv"
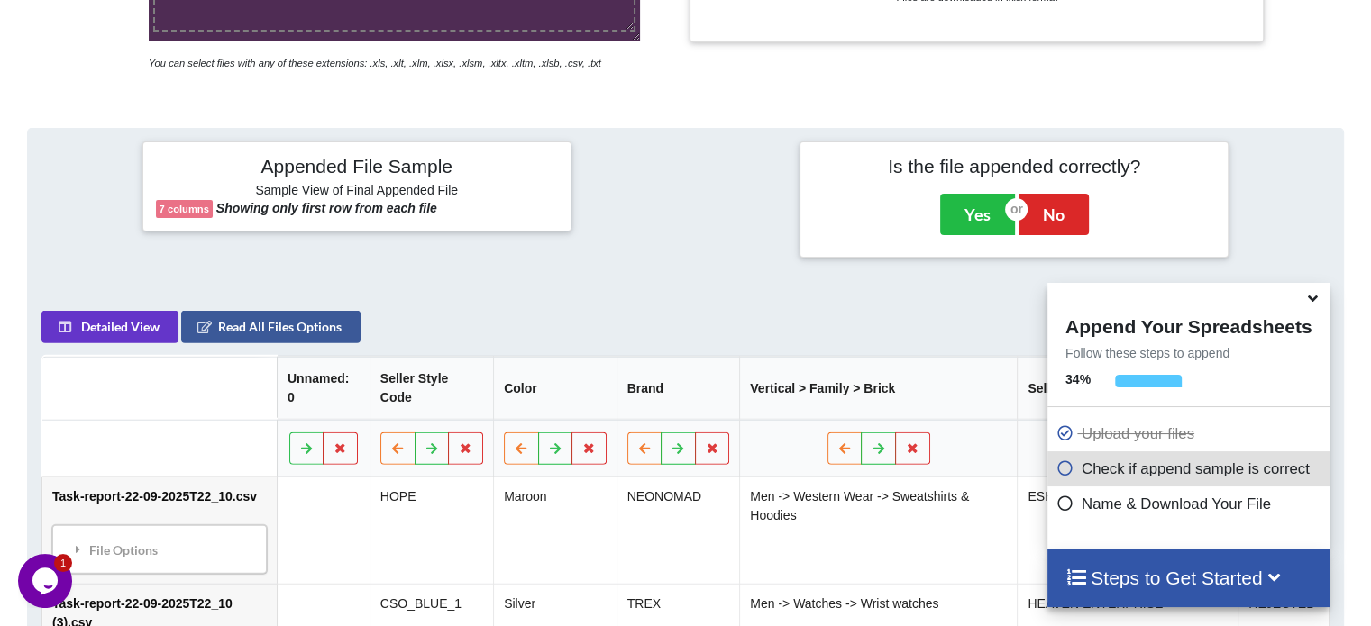
scroll to position [441, 0]
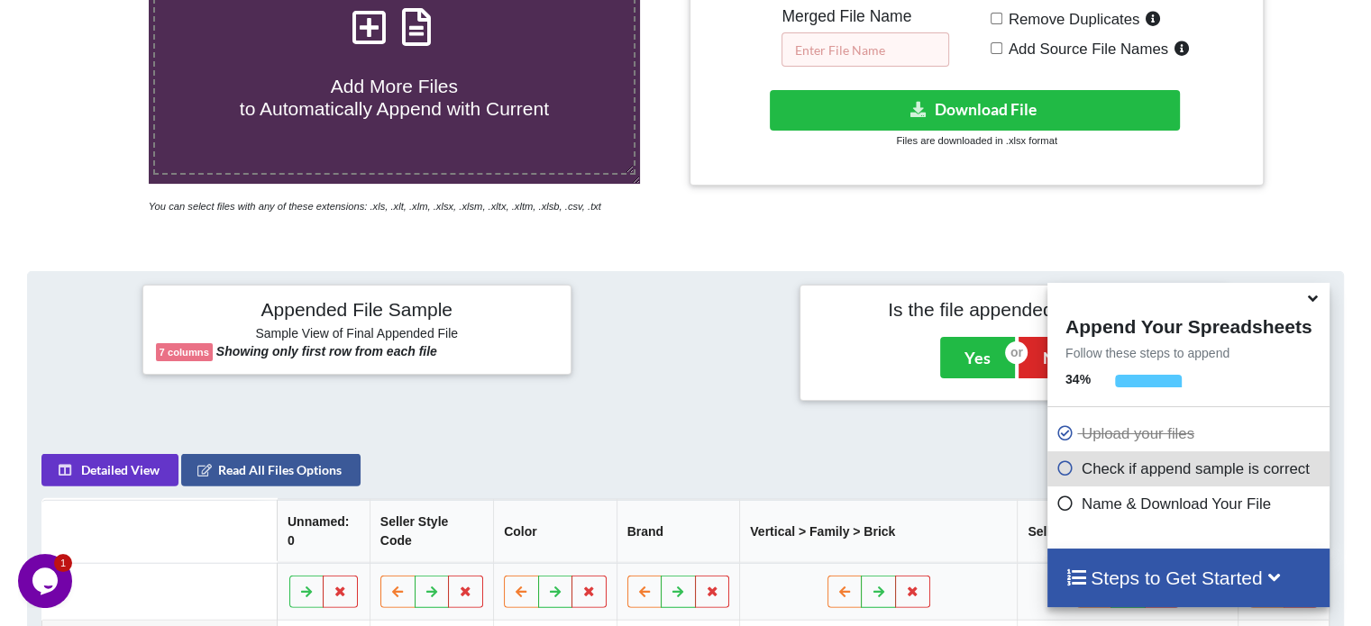
click at [843, 42] on input "text" at bounding box center [865, 49] width 168 height 34
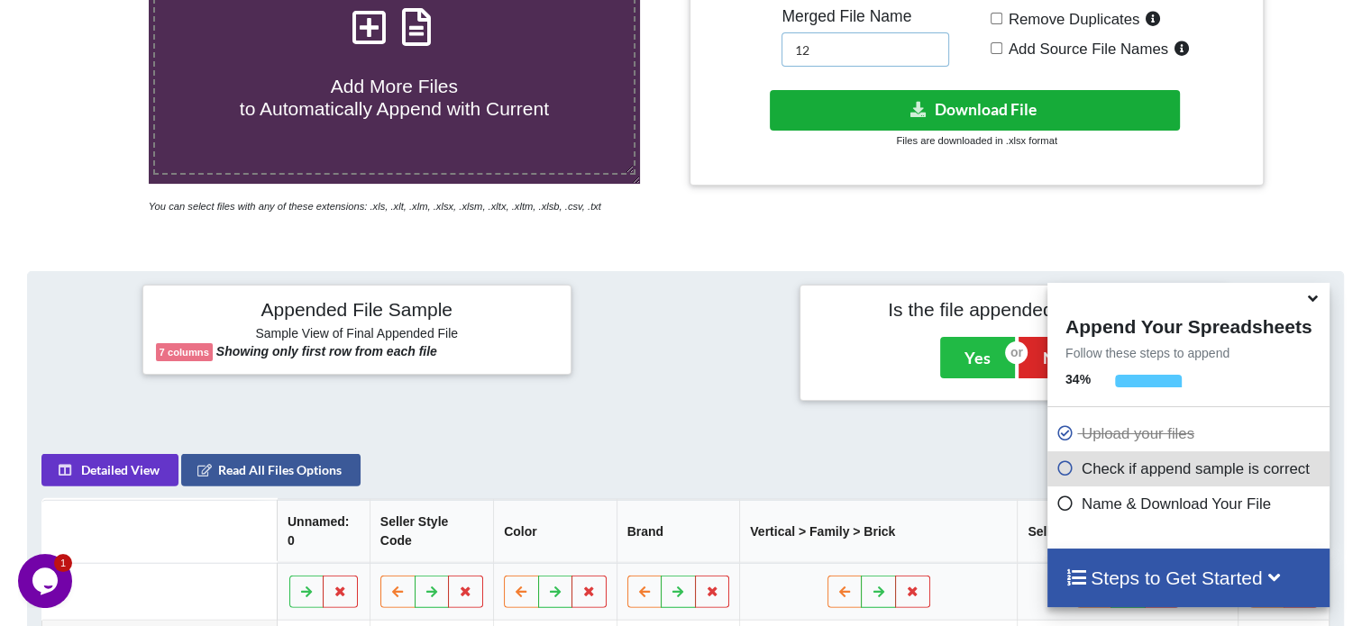
type input "12"
click at [840, 100] on button "Download File" at bounding box center [975, 110] width 410 height 41
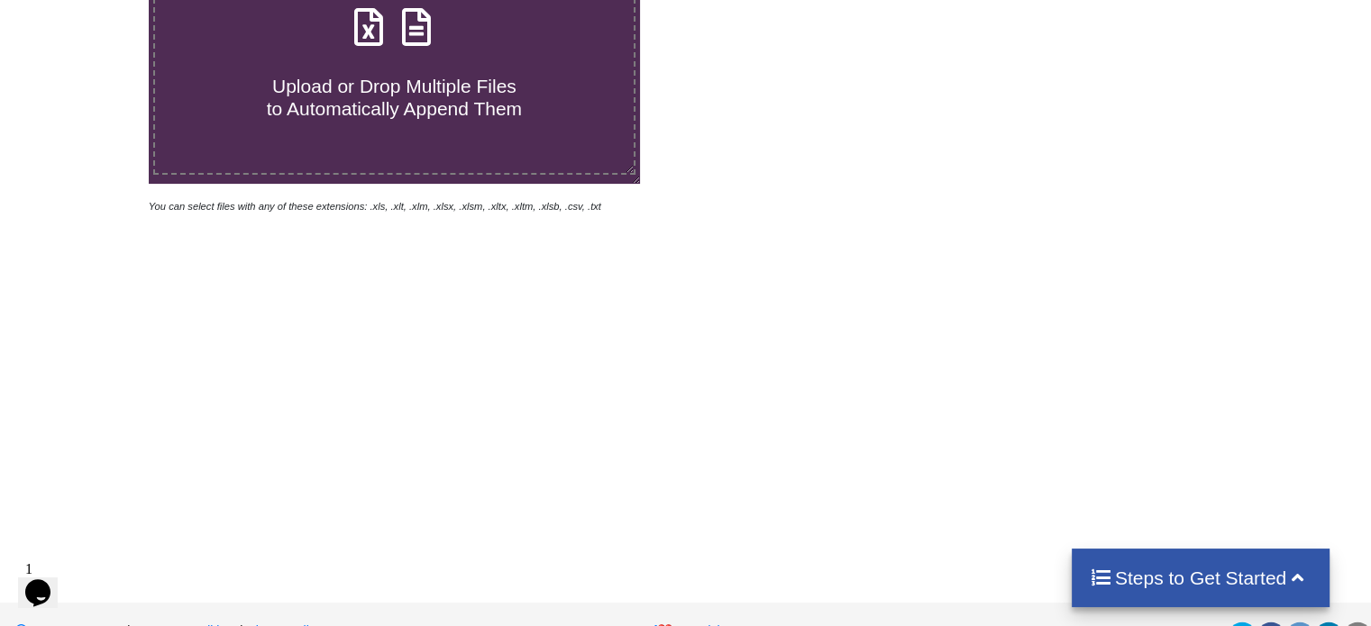
click at [418, 35] on icon at bounding box center [416, 18] width 45 height 38
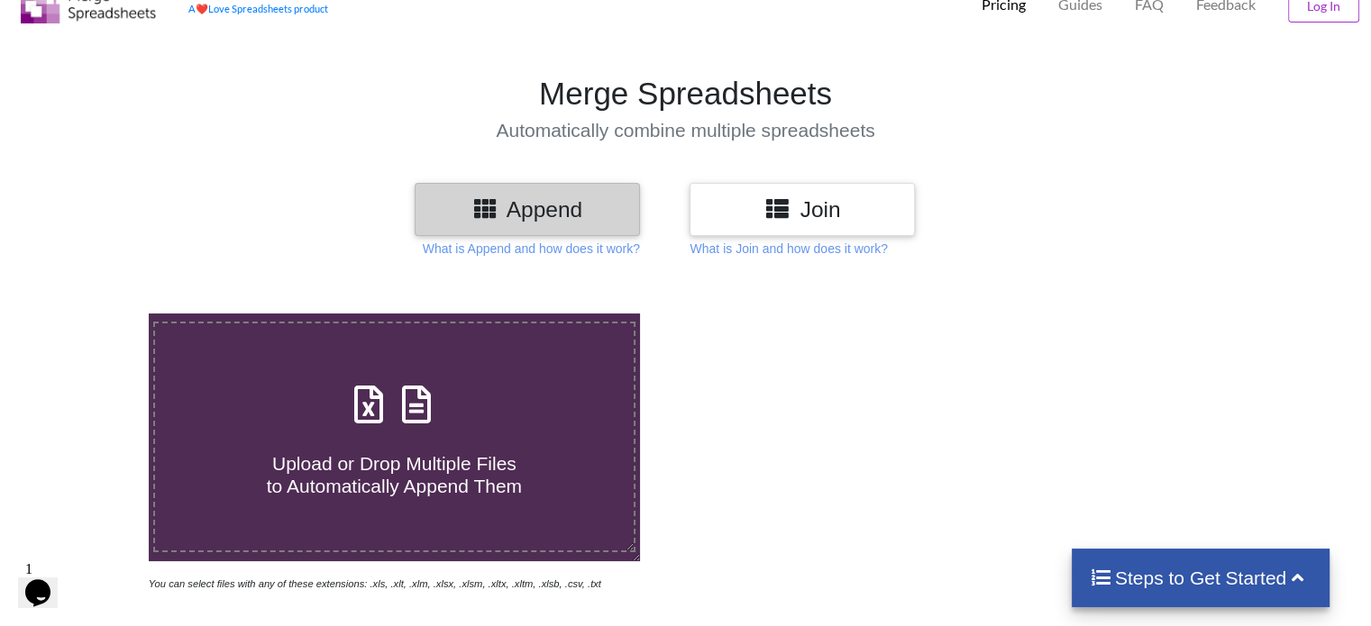
type input "C:\fakepath\Task-report-22-09-2025T22_15.csv"
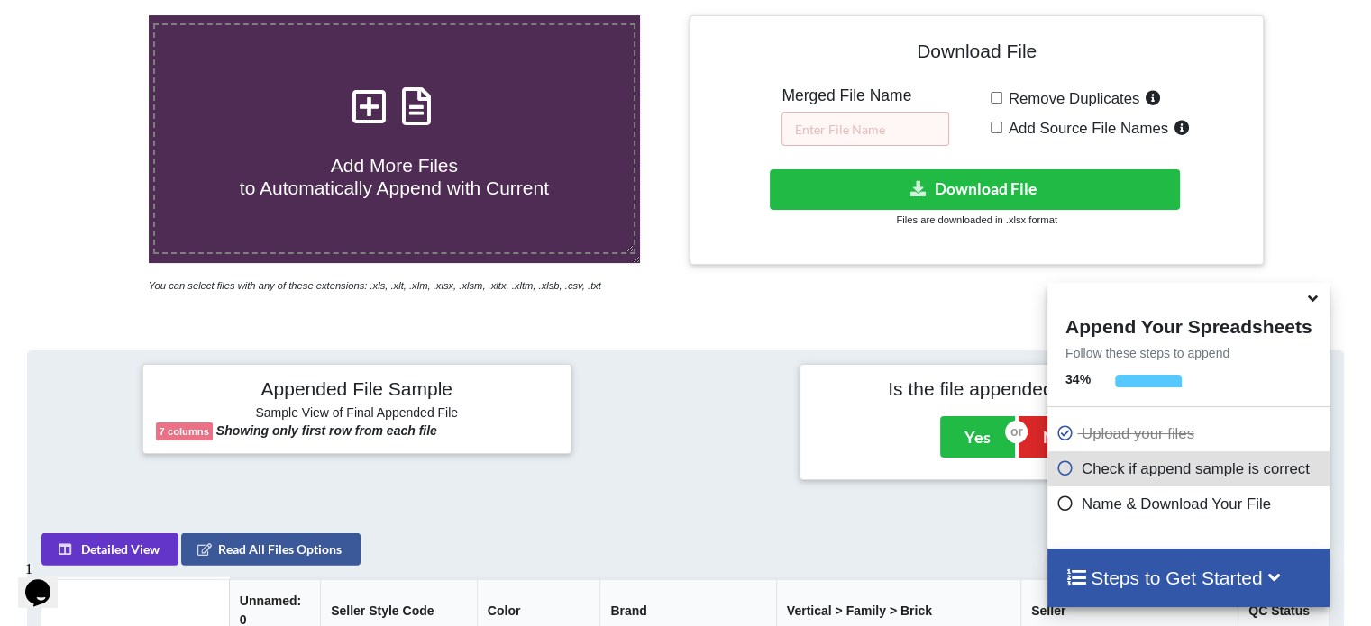
scroll to position [256, 0]
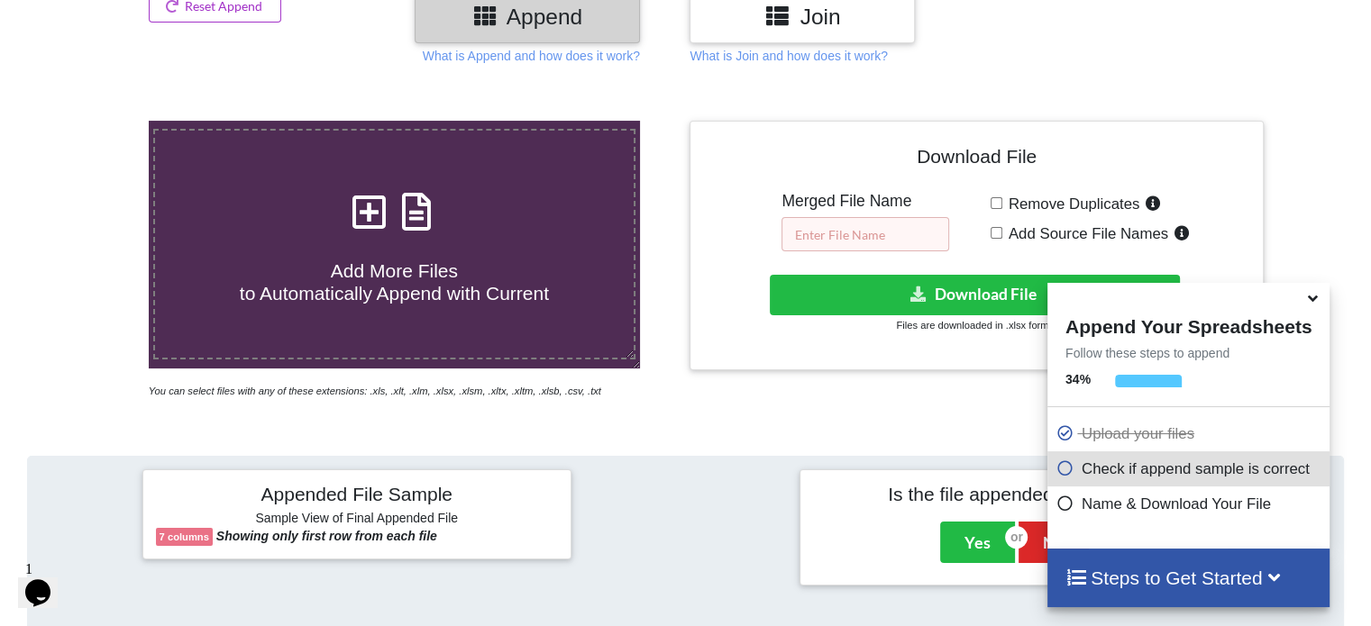
click at [802, 226] on input "text" at bounding box center [865, 234] width 168 height 34
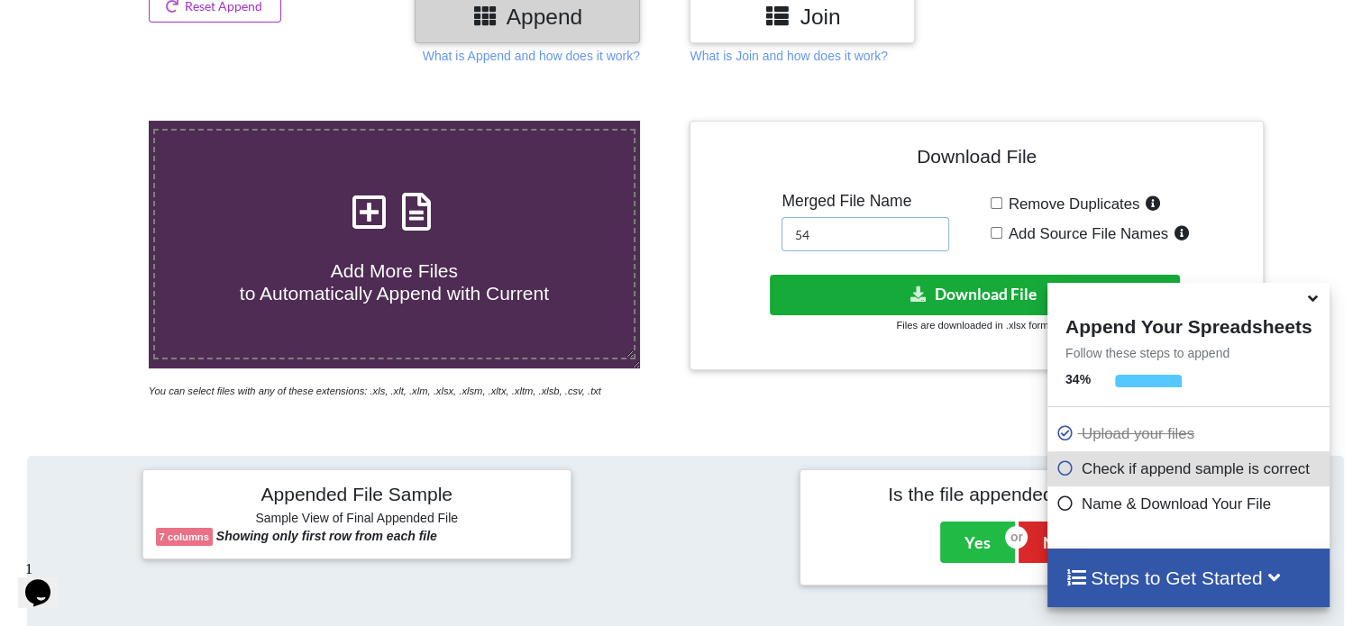
type input "54"
click at [913, 287] on icon at bounding box center [918, 294] width 19 height 14
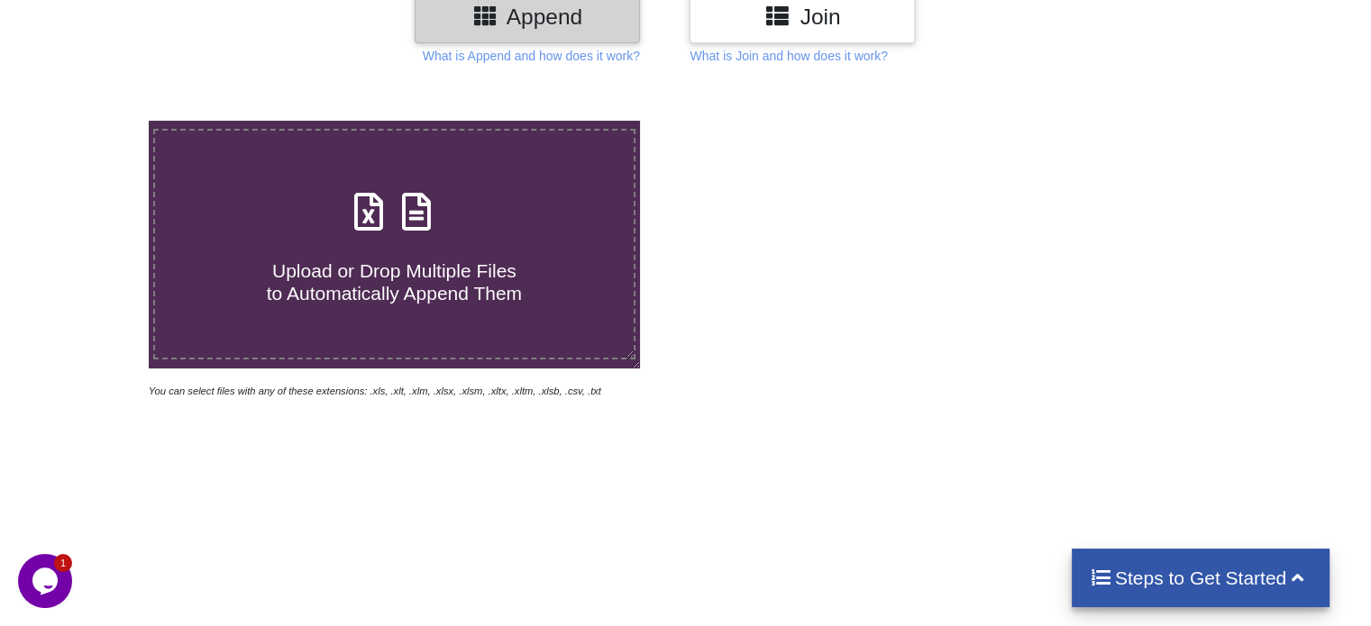
click at [407, 210] on icon at bounding box center [416, 203] width 45 height 38
click at [94, 121] on input "Upload or Drop Multiple Files to Automatically Append Them" at bounding box center [94, 121] width 0 height 0
type input "C:\fakepath\Task-report-22-09-2025T22_18.csv"
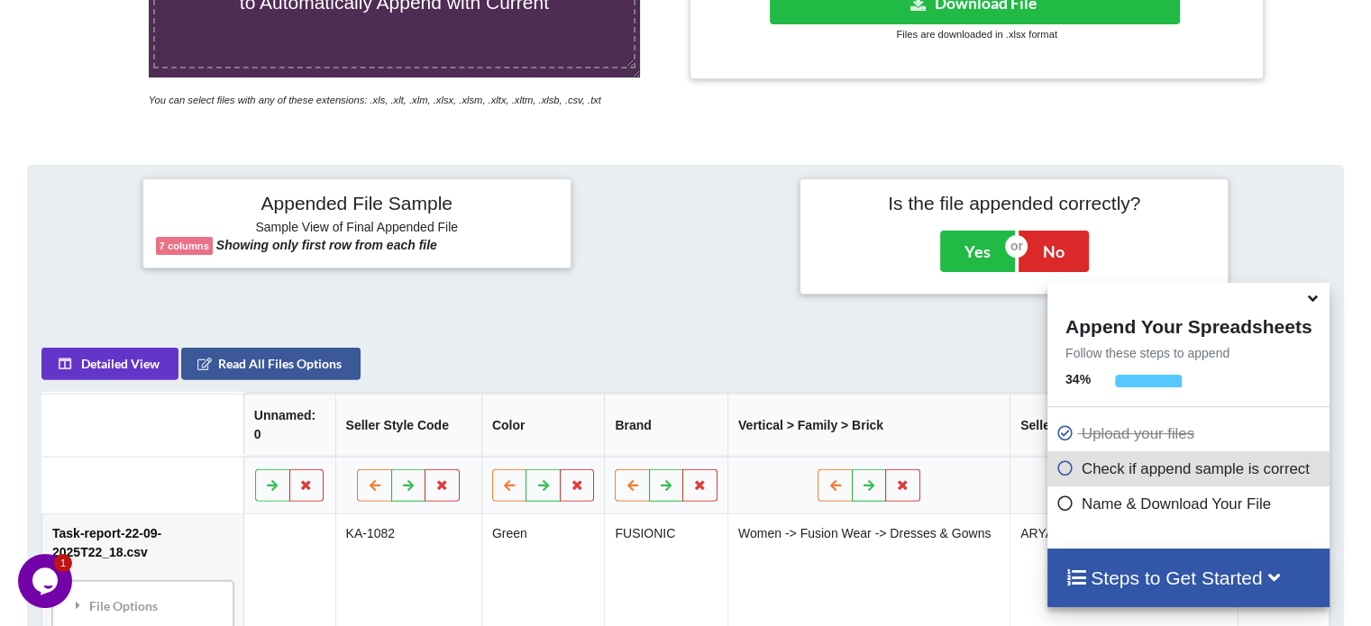
scroll to position [441, 0]
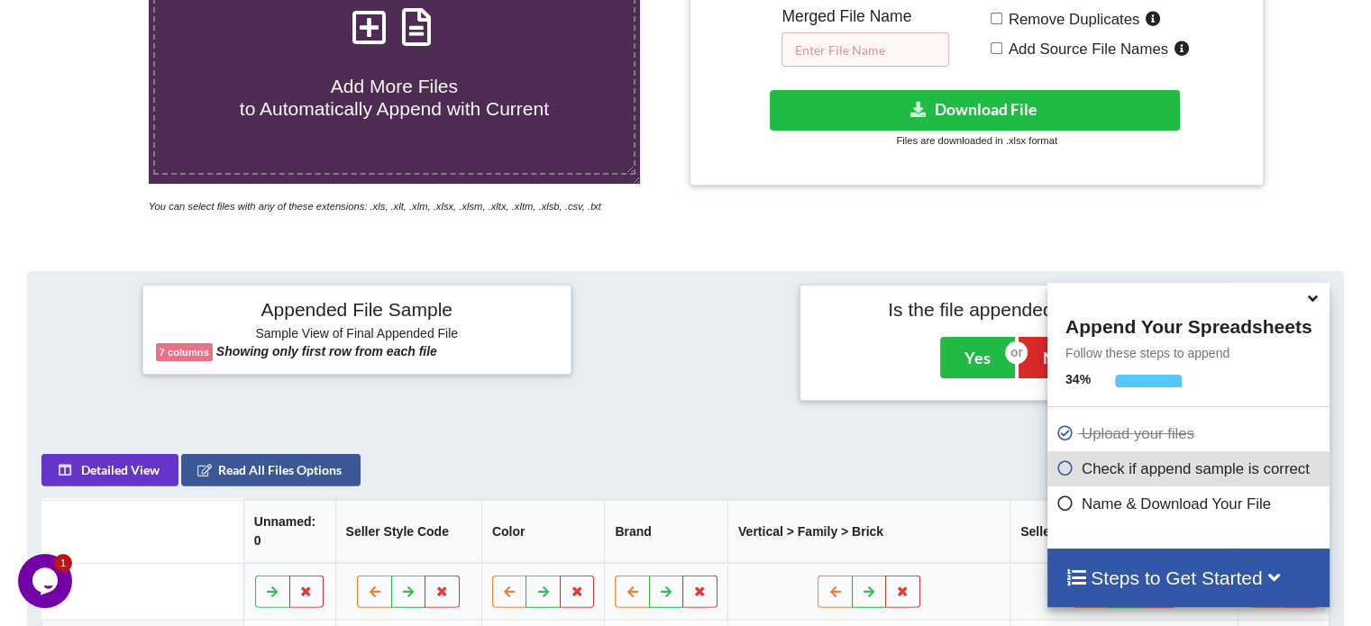
click at [854, 49] on input "text" at bounding box center [865, 49] width 168 height 34
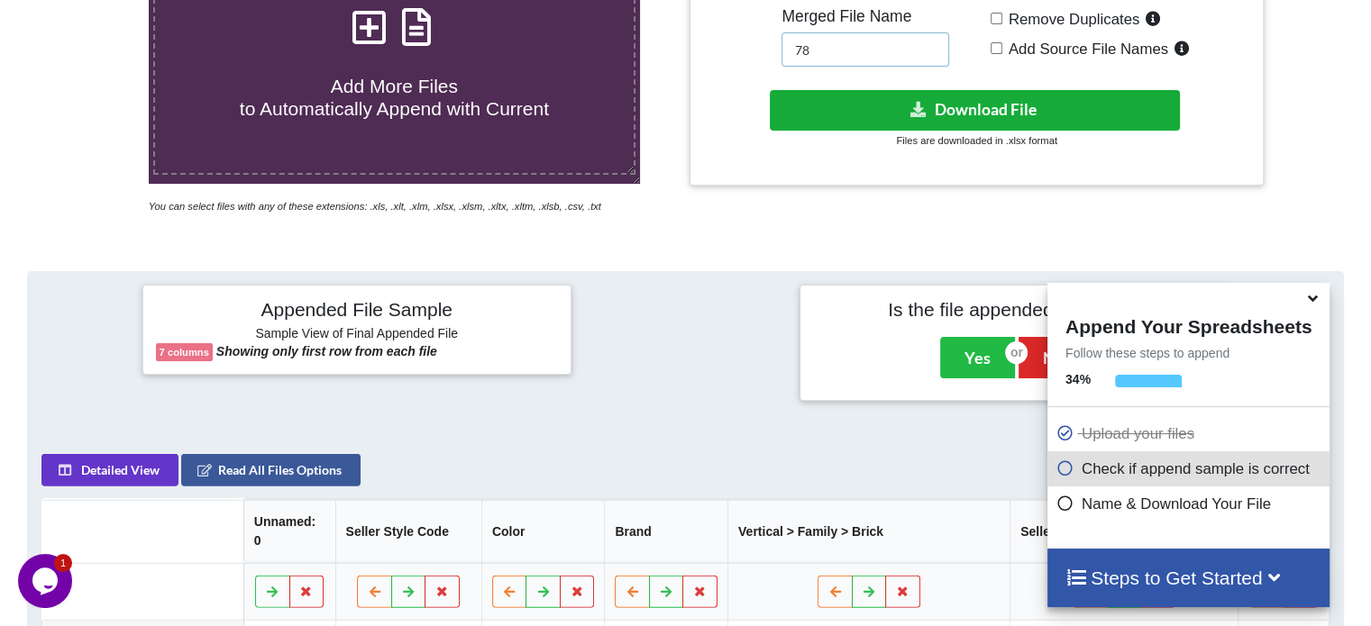
type input "78"
click at [864, 105] on button "Download File" at bounding box center [975, 110] width 410 height 41
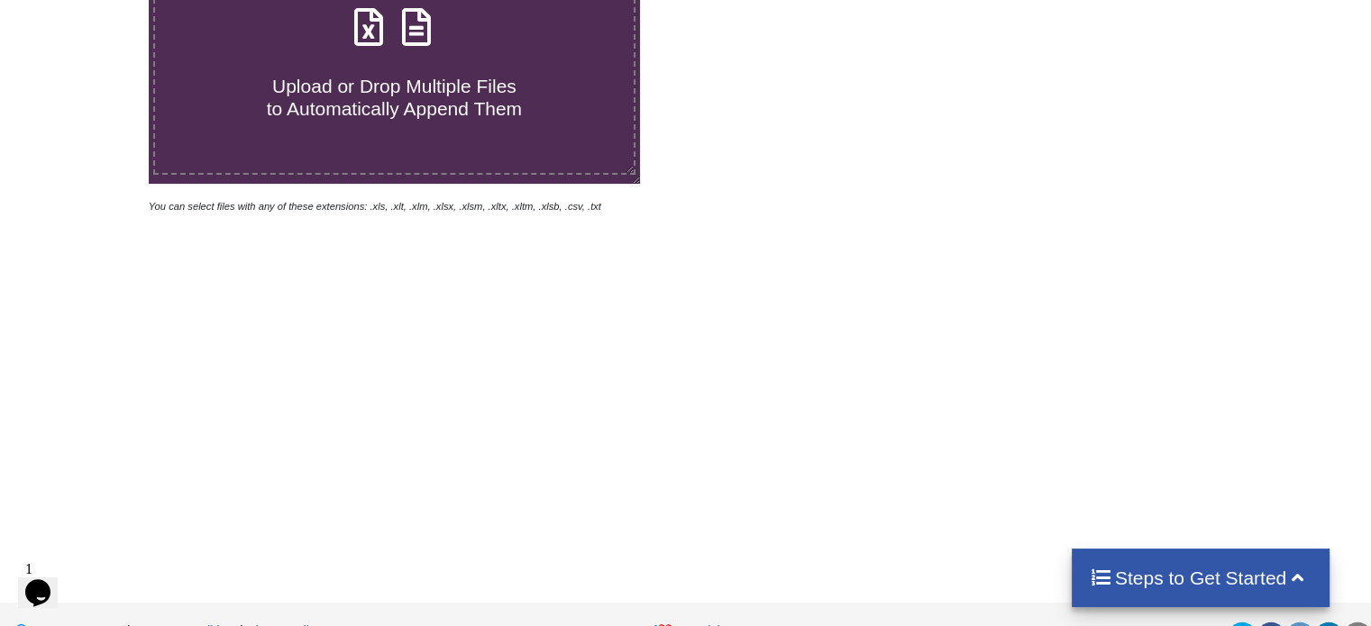
click at [419, 30] on icon at bounding box center [416, 18] width 45 height 38
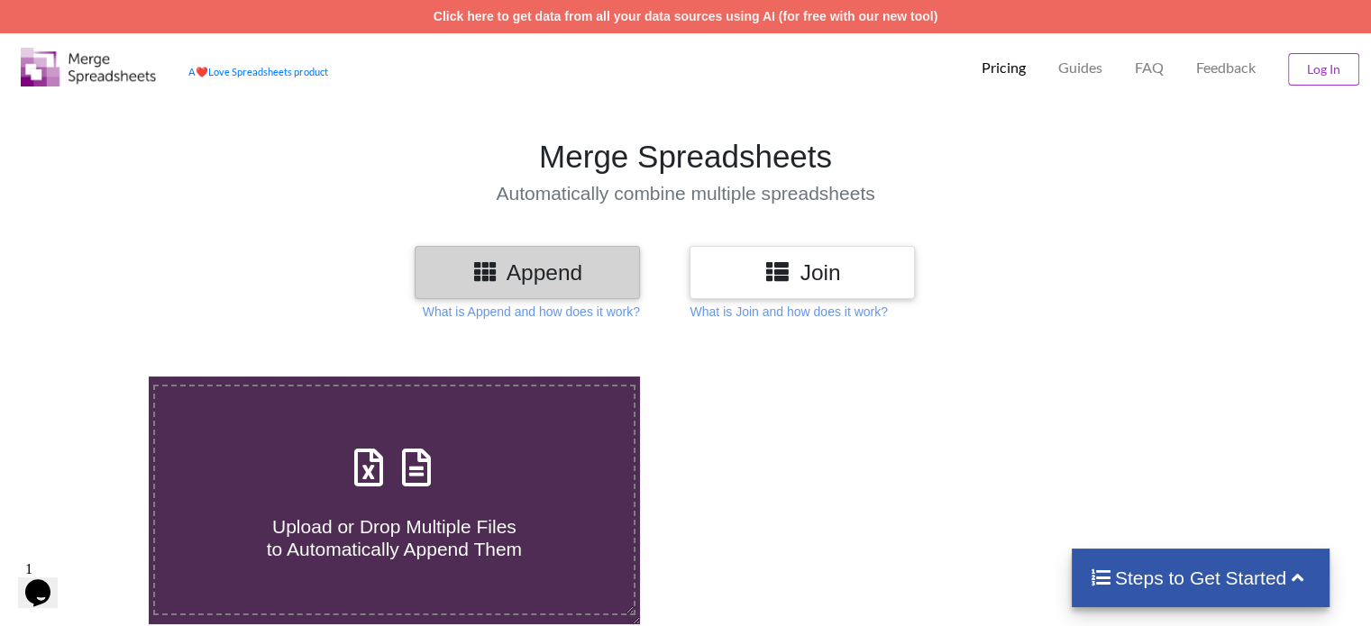
type input "C:\fakepath\Task-report-22-09-2025T22_22.csv"
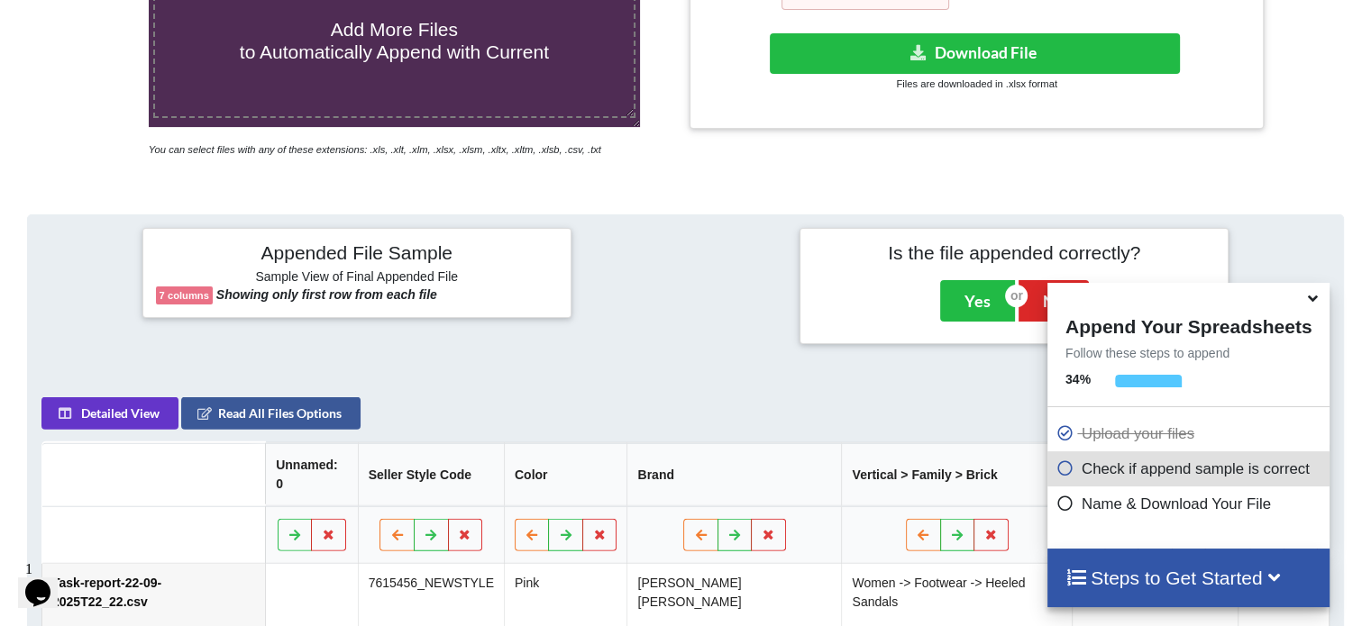
scroll to position [351, 0]
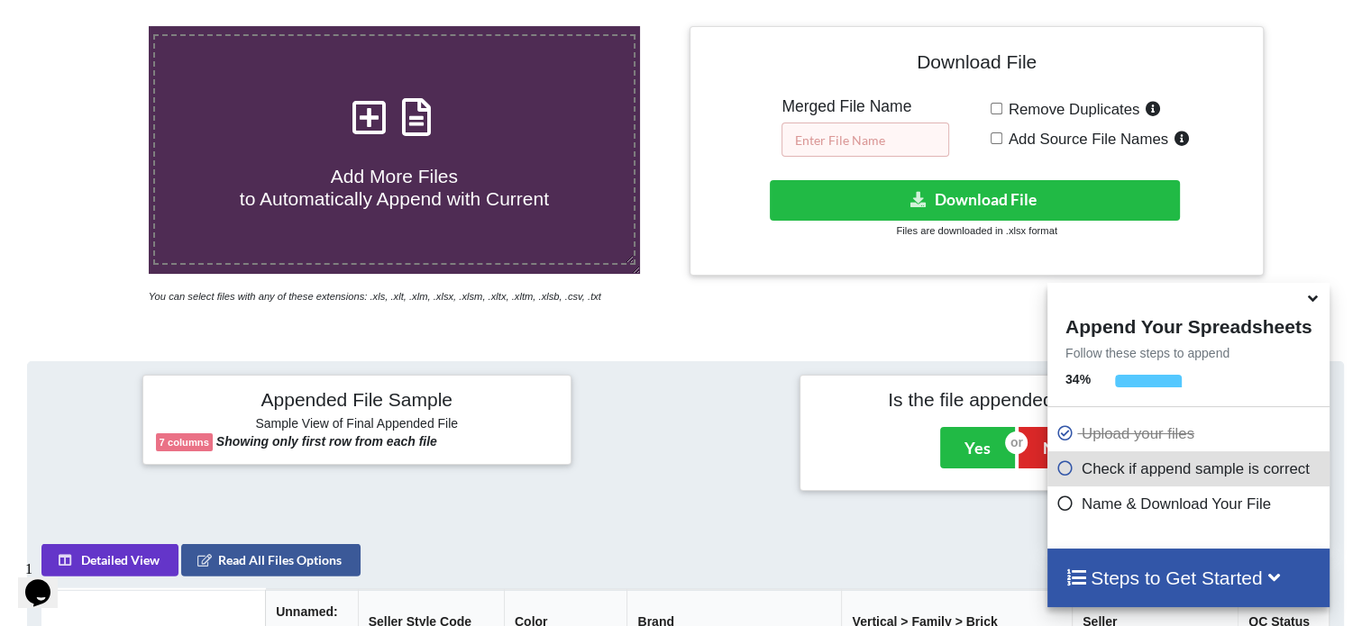
click at [851, 140] on input "text" at bounding box center [865, 140] width 168 height 34
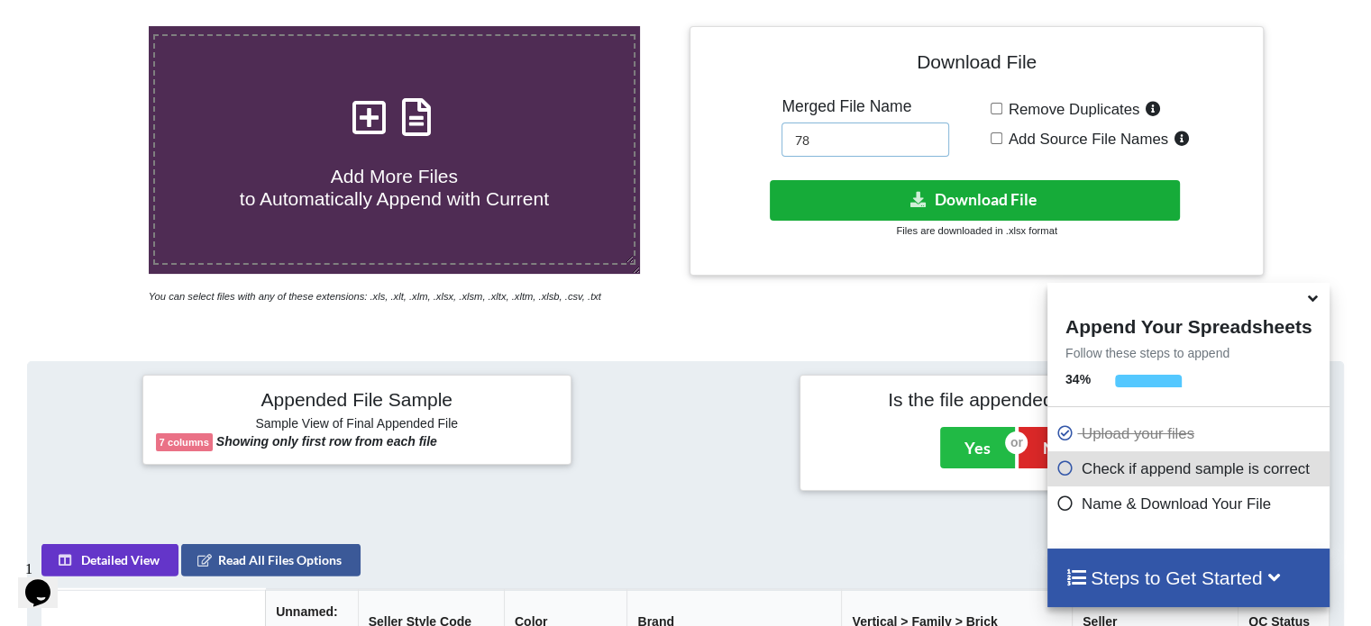
type input "78"
click at [882, 192] on button "Download File" at bounding box center [975, 200] width 410 height 41
